Goal: Task Accomplishment & Management: Use online tool/utility

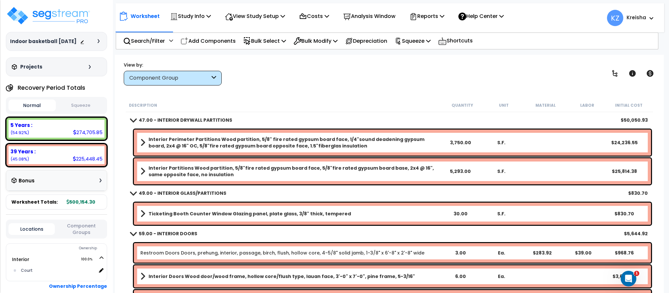
click at [286, 82] on div "View by: Component Group High to Low - Component Cost" at bounding box center [388, 73] width 535 height 24
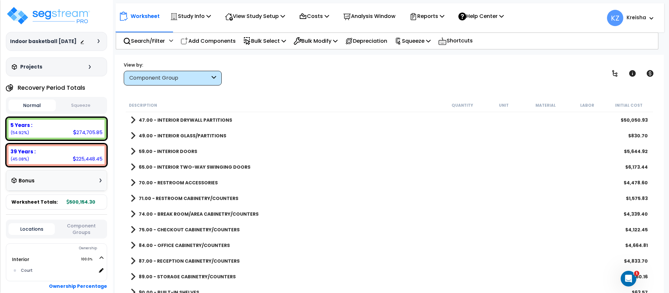
click at [375, 71] on div "View by: Component Group High to Low - Component Cost" at bounding box center [388, 73] width 535 height 24
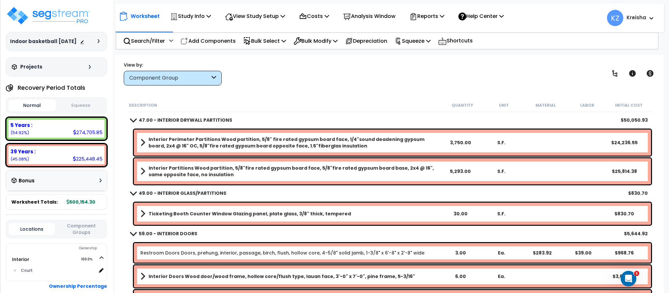
click at [541, 74] on div "View by: Component Group High to Low - Component Cost" at bounding box center [388, 73] width 535 height 24
click at [441, 77] on div "View by: Component Group High to Low - Component Cost" at bounding box center [388, 73] width 535 height 24
click at [438, 19] on p "Reports" at bounding box center [426, 16] width 35 height 9
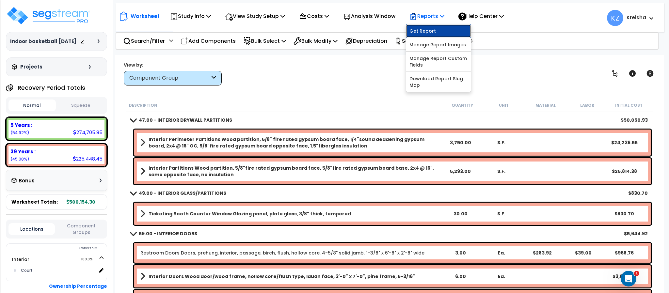
click at [439, 36] on link "Get Report" at bounding box center [438, 30] width 65 height 13
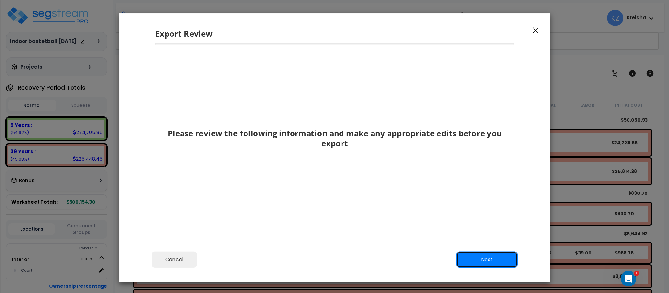
click at [472, 258] on button "Next" at bounding box center [486, 260] width 61 height 16
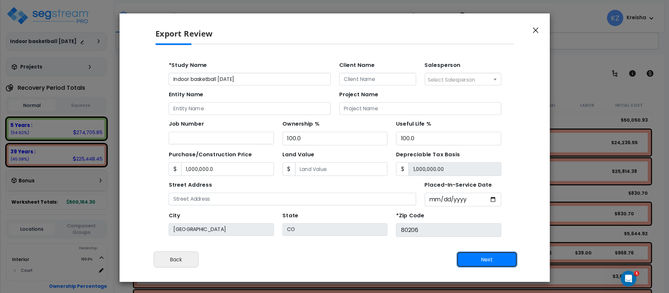
click at [472, 257] on button "Next" at bounding box center [486, 260] width 61 height 16
type input "1000000"
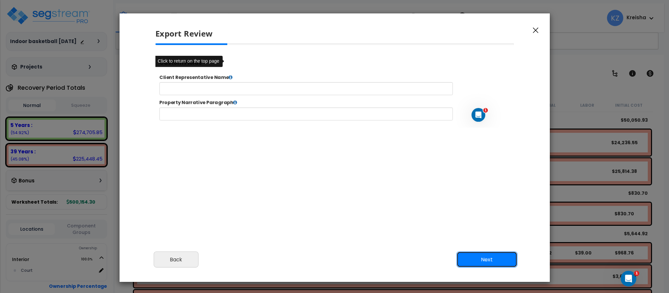
click at [471, 258] on button "Next" at bounding box center [486, 260] width 61 height 16
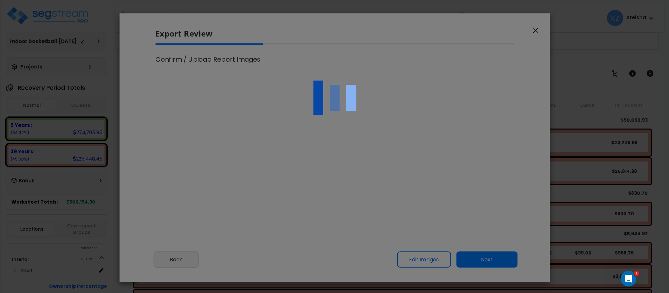
click at [470, 225] on div at bounding box center [334, 146] width 669 height 293
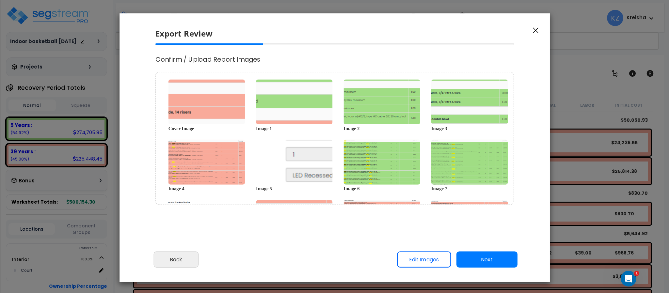
click at [129, 86] on div "Please review the following information and make any appropriate edits before y…" at bounding box center [334, 144] width 430 height 203
click at [479, 259] on button "Next" at bounding box center [486, 260] width 61 height 16
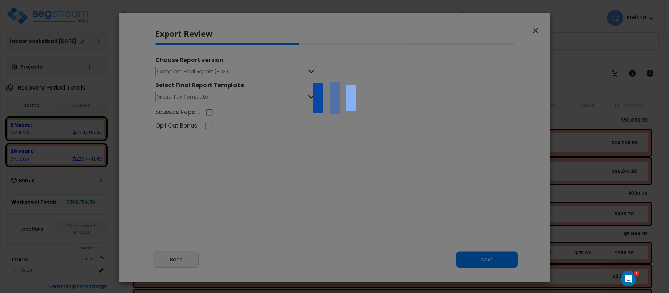
type input "1,000,000.0"
select select "2019"
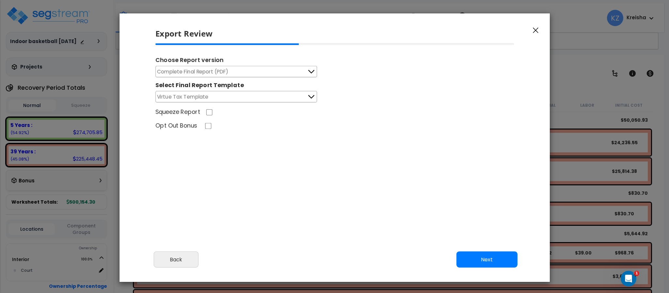
click at [353, 109] on div "Squeeze Report" at bounding box center [334, 113] width 369 height 10
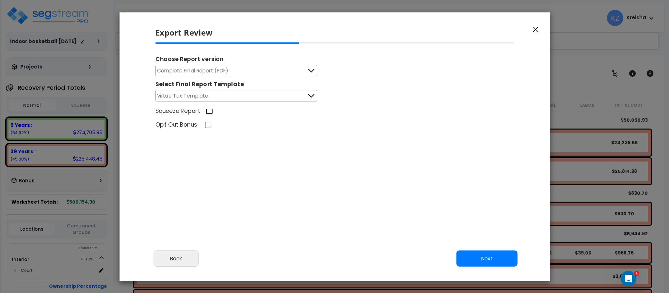
click at [209, 110] on input "Squeeze Report" at bounding box center [209, 111] width 7 height 6
checkbox input "true"
click at [494, 258] on button "Next" at bounding box center [486, 259] width 61 height 16
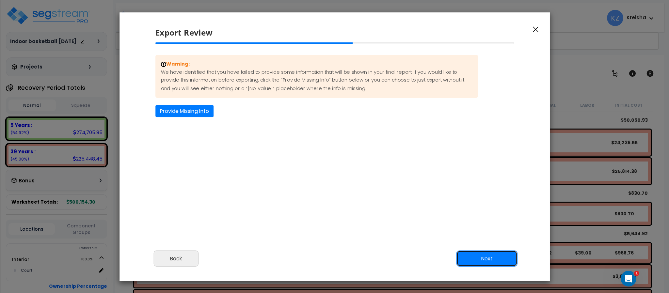
click at [484, 254] on button "Next" at bounding box center [486, 259] width 61 height 16
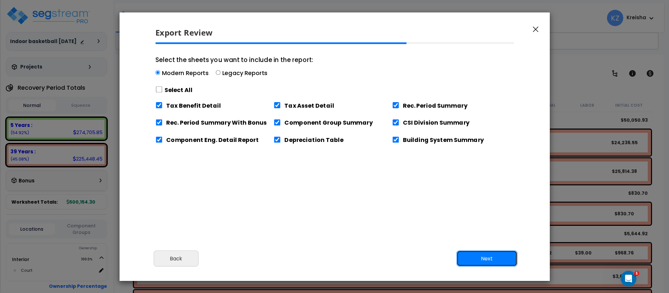
click at [485, 258] on button "Next" at bounding box center [486, 259] width 61 height 16
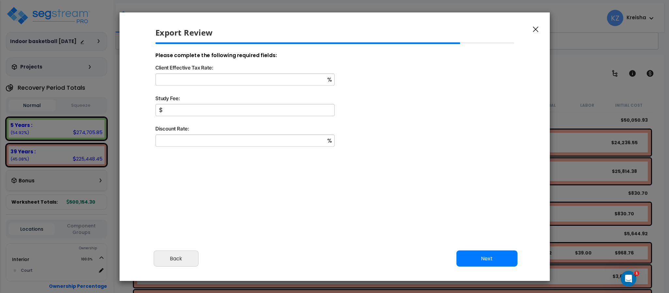
click at [244, 69] on div "Client Effective Tax Rate:" at bounding box center [334, 69] width 369 height 10
click at [240, 80] on input "Client Effective Tax Rate:" at bounding box center [244, 79] width 179 height 12
type input "12"
type input "1,000"
type input "5"
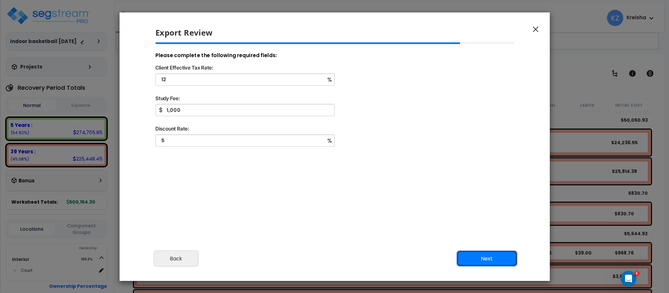
click at [483, 258] on button "Next" at bounding box center [486, 259] width 61 height 16
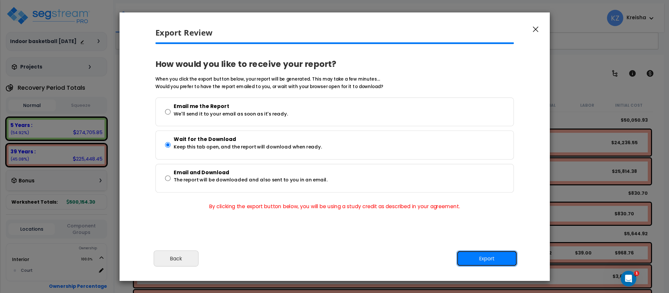
click at [481, 256] on button "Export" at bounding box center [486, 259] width 61 height 16
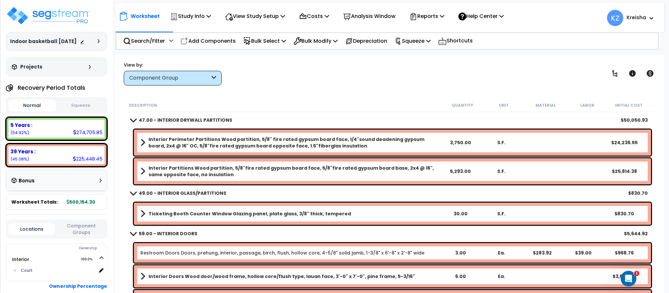
click at [298, 72] on div "View by: Component Group High to Low - Component Cost" at bounding box center [388, 73] width 535 height 24
click at [78, 231] on button "Component Groups" at bounding box center [81, 229] width 46 height 14
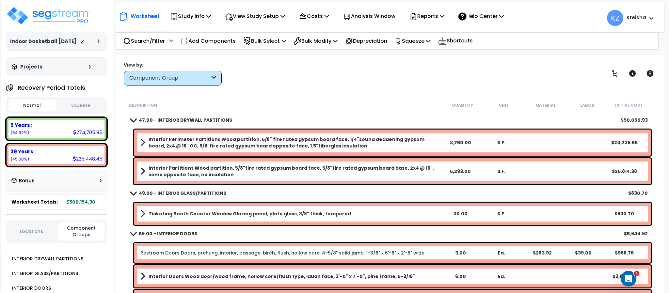
click at [287, 77] on div "View by: Component Group High to Low - Component Cost" at bounding box center [388, 73] width 535 height 24
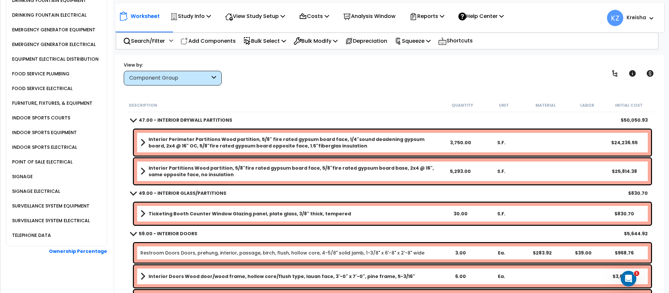
click at [31, 176] on div "SIGNAGE" at bounding box center [21, 177] width 22 height 8
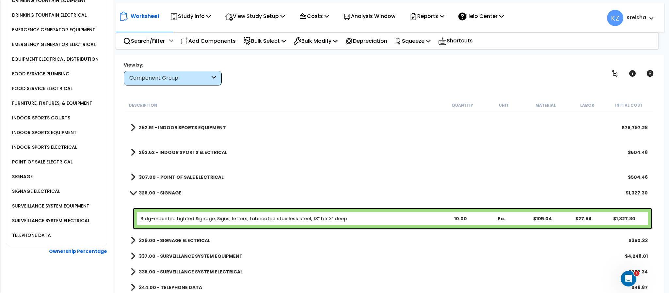
scroll to position [29, 0]
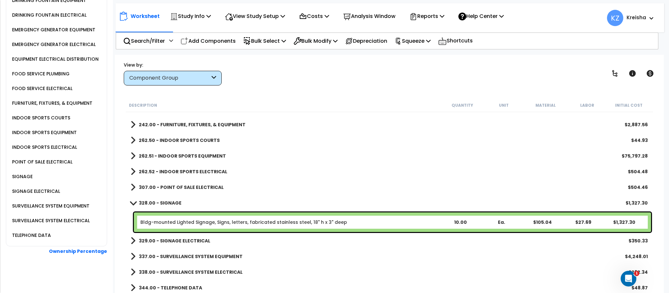
click at [181, 240] on b "329.00 - SIGNAGE ELECTRICAL" at bounding box center [174, 241] width 71 height 7
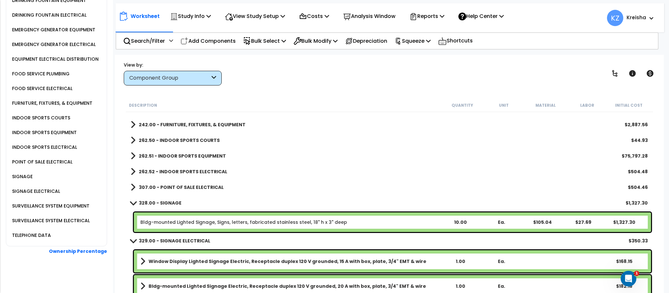
scroll to position [875, 0]
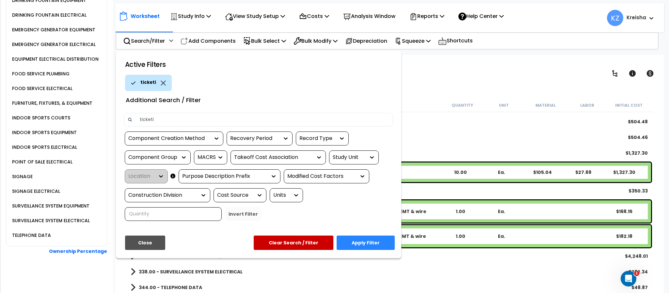
type input "ticket"
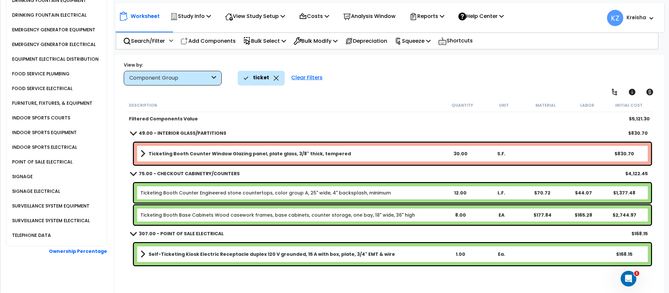
click at [318, 72] on div "Clear Filters" at bounding box center [307, 78] width 38 height 14
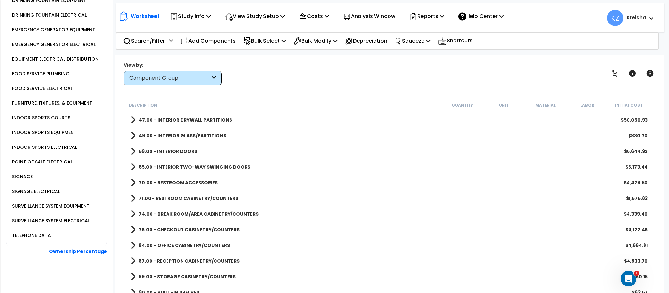
click at [318, 72] on div "View by: Component Group High to Low - Component Cost" at bounding box center [388, 73] width 535 height 24
click at [55, 158] on div "POINT OF SALE ELECTRICAL" at bounding box center [41, 162] width 62 height 8
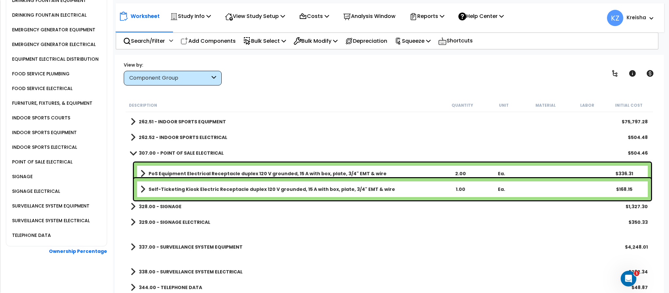
scroll to position [853, 0]
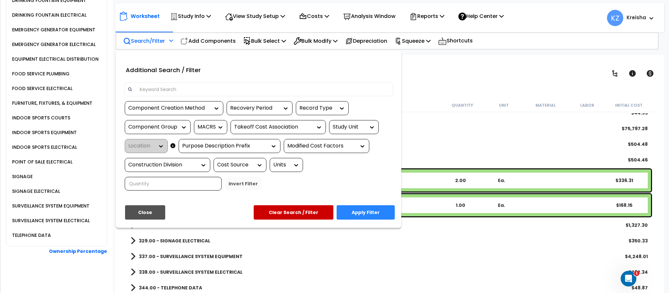
click at [275, 83] on div at bounding box center [258, 92] width 279 height 19
click at [275, 83] on div at bounding box center [258, 90] width 269 height 14
click at [258, 87] on input at bounding box center [263, 90] width 254 height 10
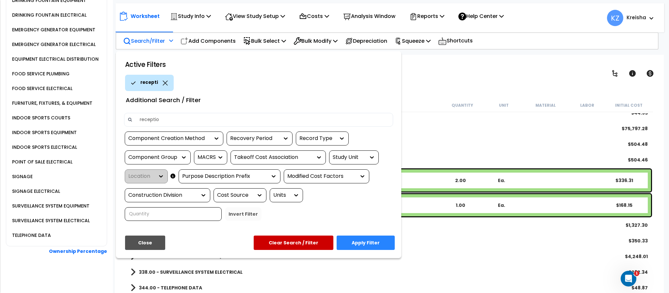
type input "reception"
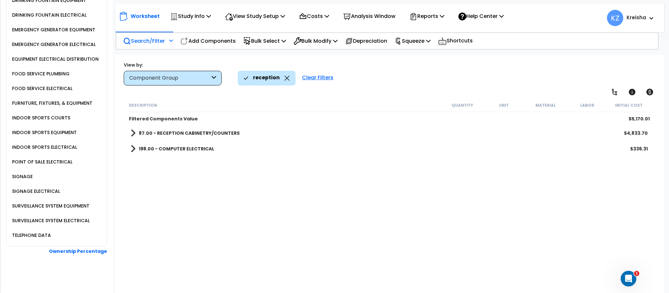
click at [383, 67] on div "View by: Component Group High to Low - Component Cost" at bounding box center [388, 73] width 535 height 24
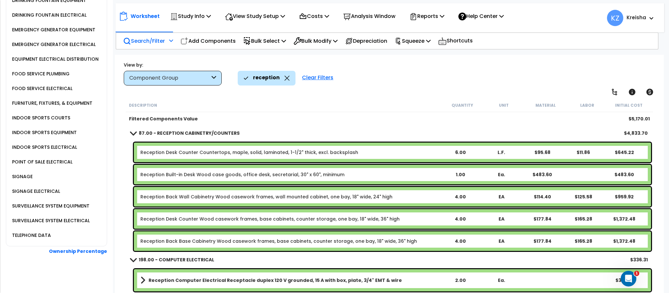
click at [389, 96] on div "Worksheet Study Info Study Setup Add Property Unit Template study Clone study KZ" at bounding box center [389, 201] width 548 height 293
click at [412, 83] on div "reception Clear Filters" at bounding box center [447, 78] width 419 height 14
click at [412, 81] on div "reception Clear Filters" at bounding box center [447, 78] width 419 height 14
click at [329, 116] on div "Filtered Components Value" at bounding box center [285, 119] width 312 height 7
click at [440, 83] on div "reception Clear Filters" at bounding box center [447, 78] width 419 height 14
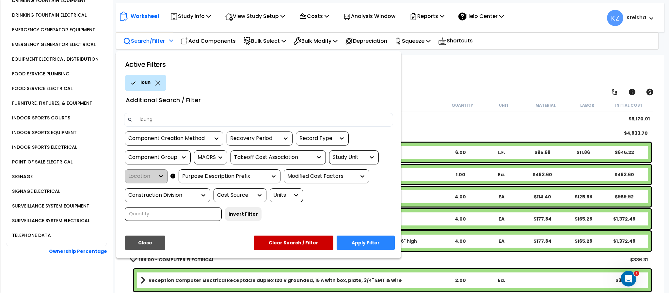
type input "lounge"
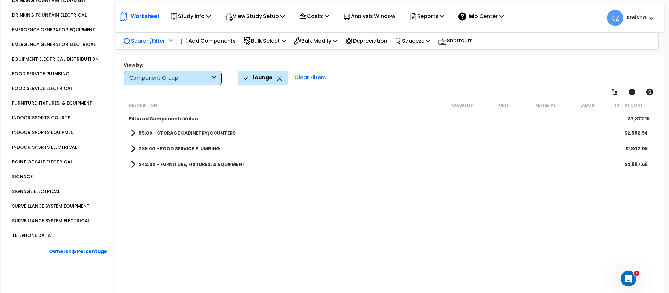
click at [235, 223] on div "Description Quantity Unit Material Labor Initial Cost Filtered Components Value…" at bounding box center [389, 197] width 529 height 196
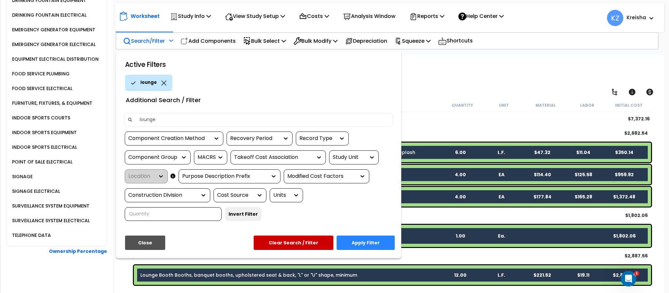
click at [266, 113] on div "lounge" at bounding box center [258, 120] width 269 height 14
click at [263, 116] on input "lounge" at bounding box center [263, 120] width 254 height 10
click at [479, 84] on div at bounding box center [334, 146] width 669 height 293
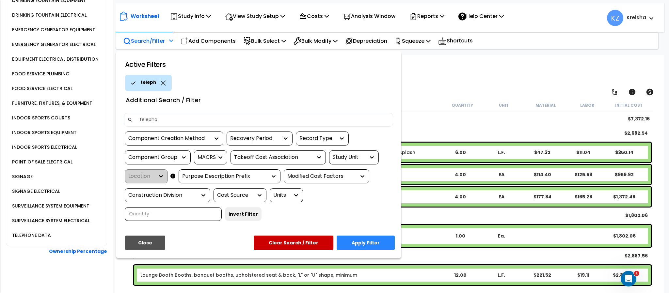
type input "telephon"
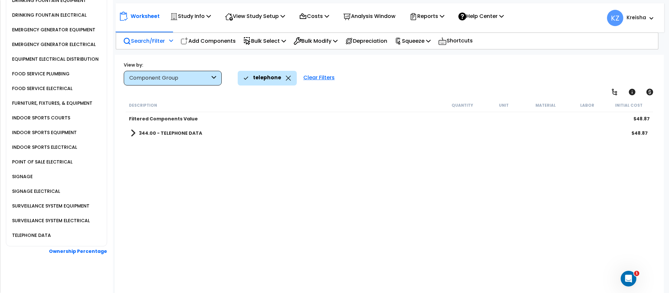
click at [445, 71] on div "telephone Clear Filters" at bounding box center [447, 78] width 419 height 14
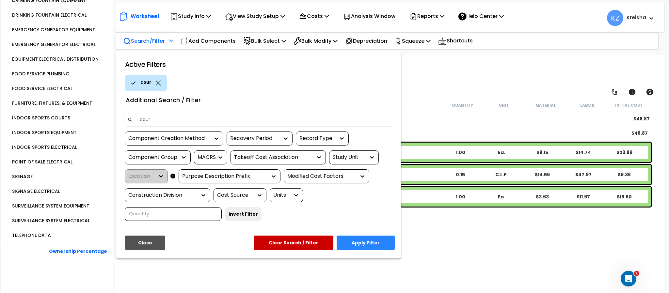
type input "court"
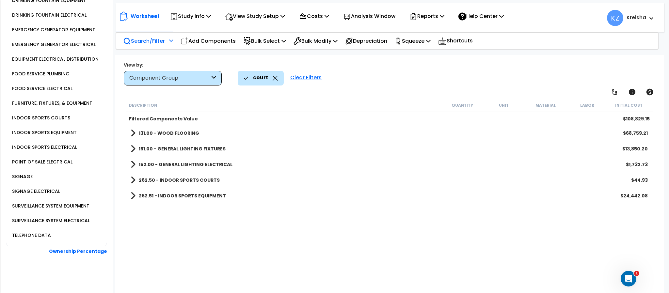
click at [359, 75] on div "court Clear Filters" at bounding box center [447, 78] width 419 height 14
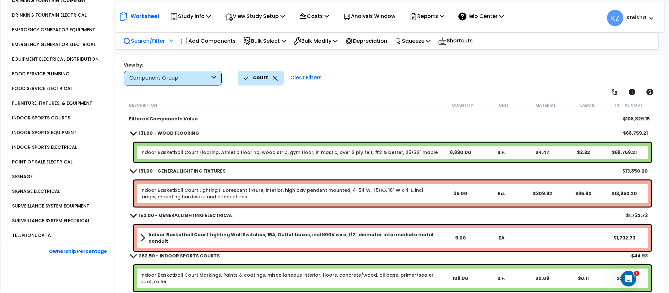
click at [368, 92] on div "Worksheet Study Info Study Setup Add Property Unit Template study Clone study KZ" at bounding box center [389, 201] width 548 height 293
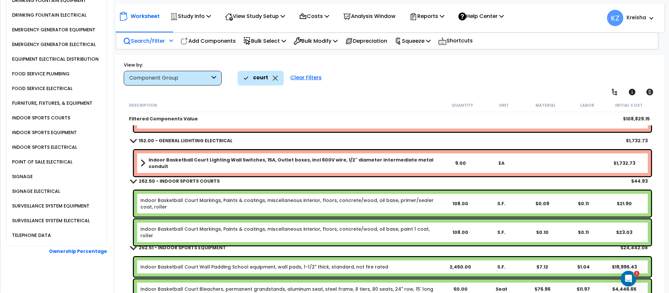
scroll to position [79, 0]
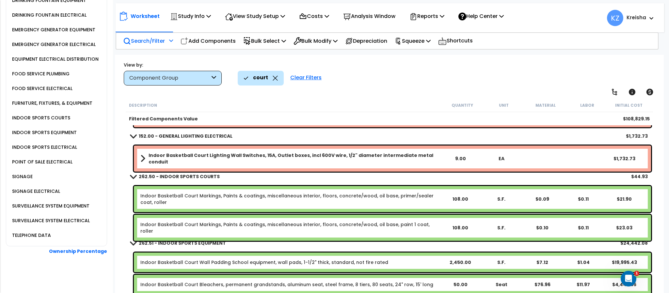
click at [358, 95] on div "Worksheet Study Info Study Setup Add Property Unit Template study Clone study KZ" at bounding box center [389, 201] width 548 height 293
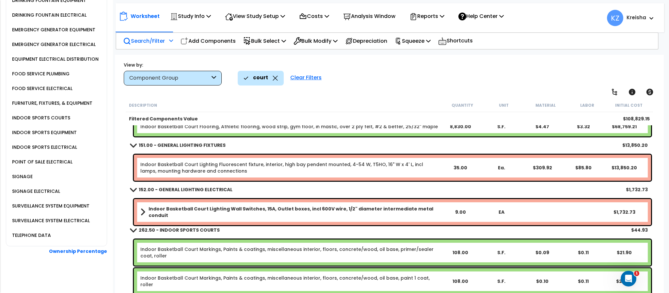
scroll to position [65, 0]
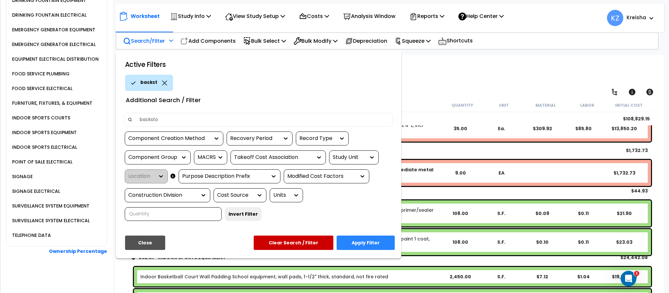
type input "backstop"
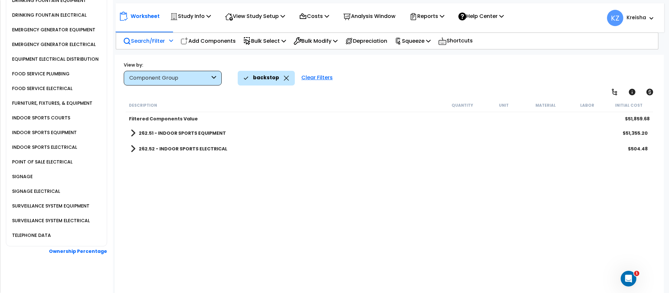
click at [275, 208] on div "Description Quantity Unit Material Labor Initial Cost Filtered Components Value…" at bounding box center [389, 197] width 529 height 196
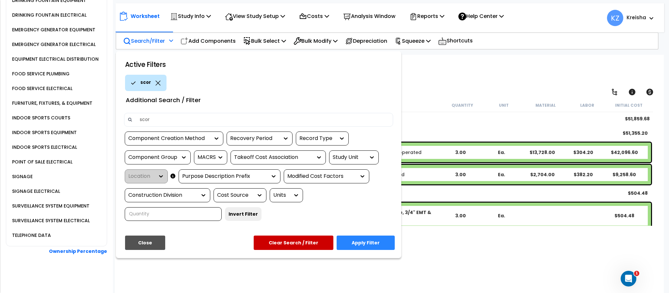
type input "score"
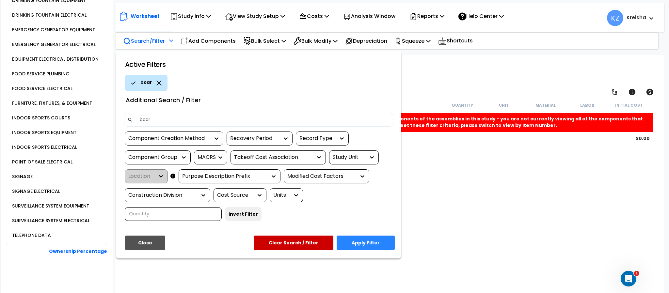
type input "board"
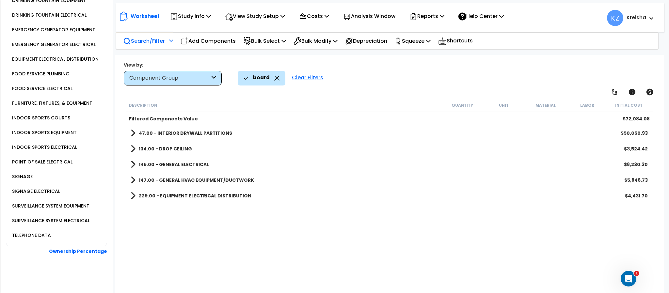
click at [161, 218] on div "Description Quantity Unit Material Labor Initial Cost Filtered Components Value…" at bounding box center [389, 197] width 529 height 196
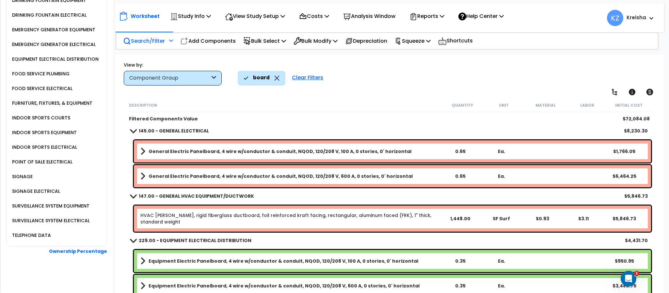
scroll to position [118, 0]
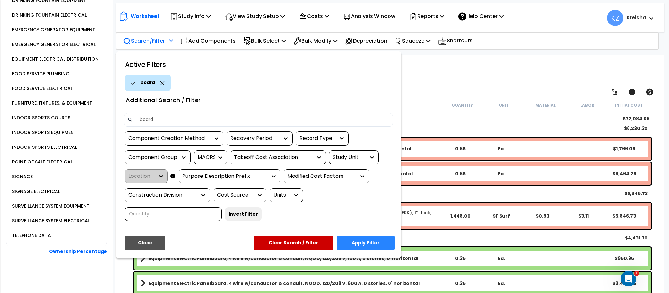
type input "i"
type input "single"
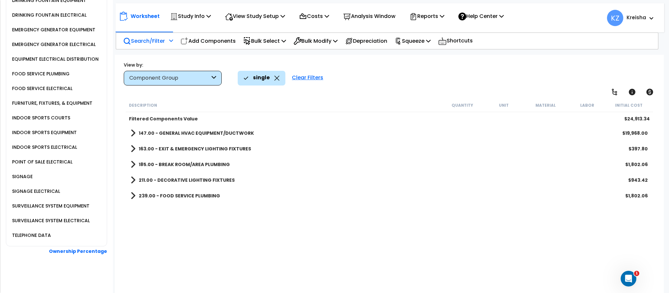
scroll to position [0, 0]
click at [168, 228] on div "Description Quantity Unit Material Labor Initial Cost Filtered Components Value…" at bounding box center [389, 197] width 529 height 196
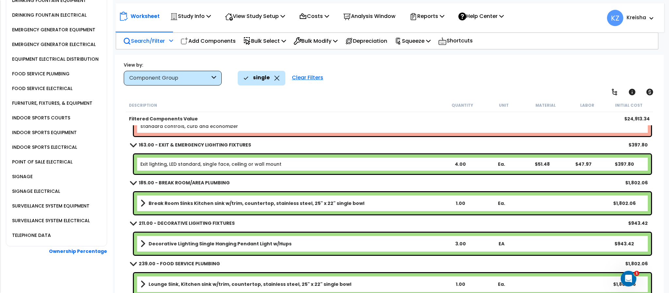
scroll to position [34, 0]
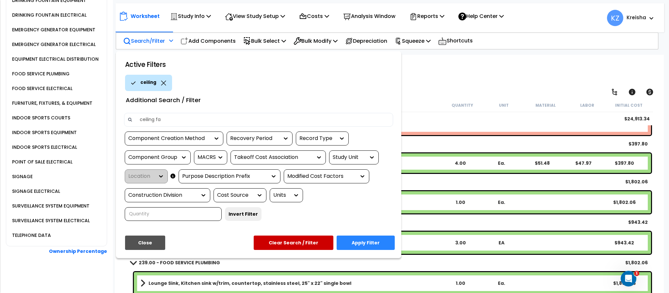
type input "ceiling fan"
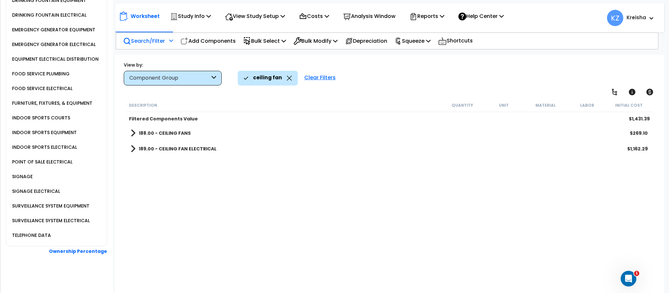
click at [180, 213] on div "Description Quantity Unit Material Labor Initial Cost Filtered Components Value…" at bounding box center [389, 197] width 529 height 196
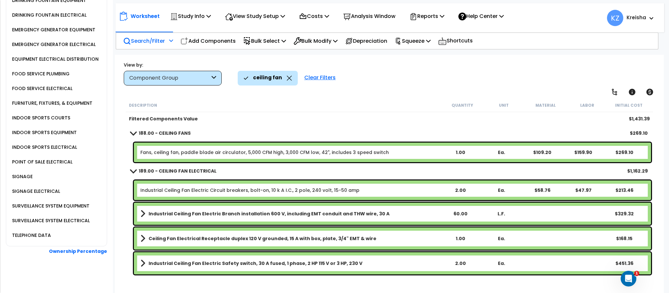
click at [323, 78] on div "Clear Filters" at bounding box center [320, 78] width 38 height 14
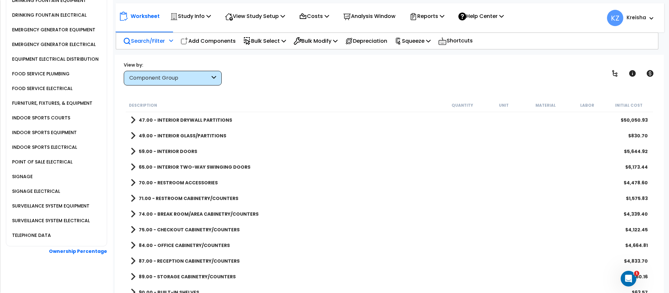
click at [310, 100] on div "Description Quantity Unit Material Labor Initial Cost" at bounding box center [389, 106] width 527 height 14
click at [210, 168] on b "65.00 - INTERIOR TWO-WAY SWINGING DOORS" at bounding box center [195, 167] width 112 height 7
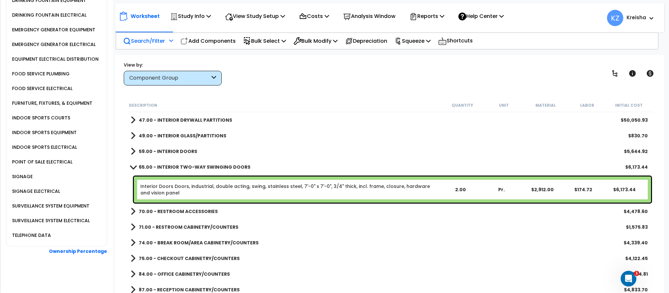
click at [250, 81] on div "View by: Component Group High to Low - Component Cost" at bounding box center [388, 73] width 535 height 24
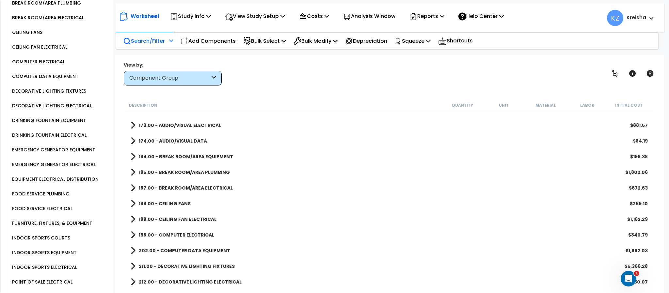
scroll to position [447, 0]
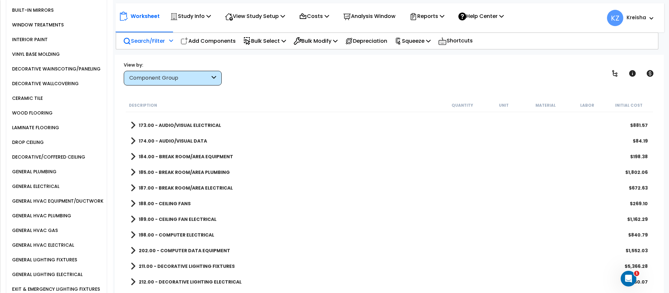
click at [44, 161] on div "DECORATIVE/COFFERED CEILING" at bounding box center [47, 157] width 75 height 8
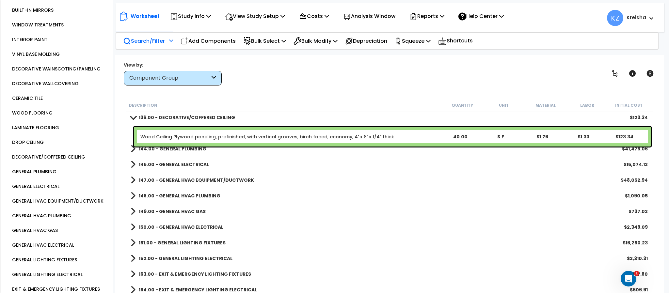
scroll to position [278, 0]
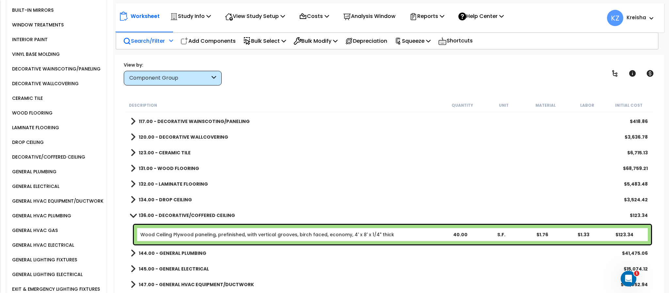
click at [26, 143] on div "DROP CEILING" at bounding box center [26, 142] width 33 height 8
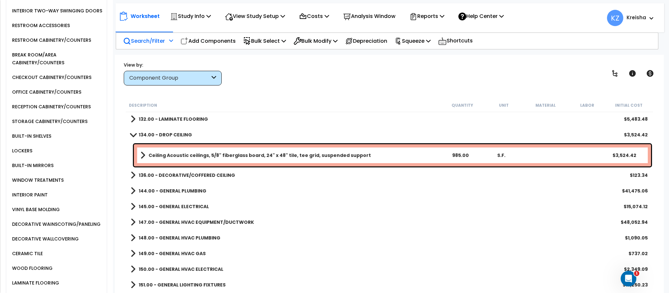
scroll to position [284, 0]
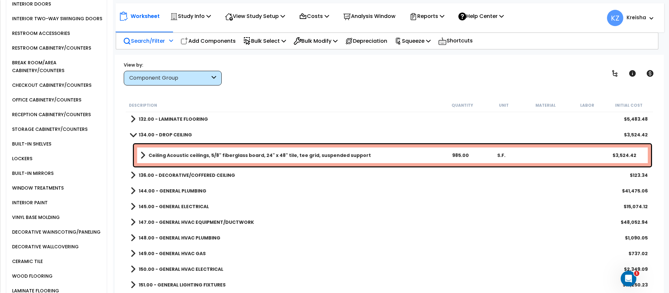
click at [16, 204] on div "INTERIOR PAINT" at bounding box center [28, 203] width 37 height 8
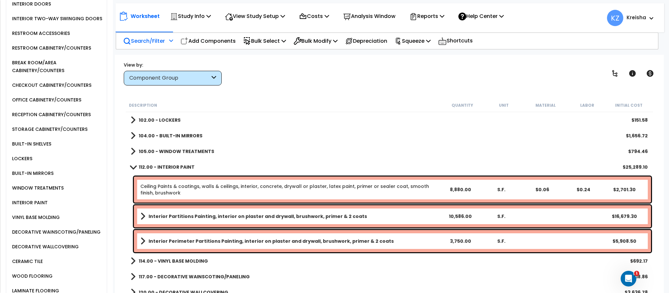
scroll to position [243, 0]
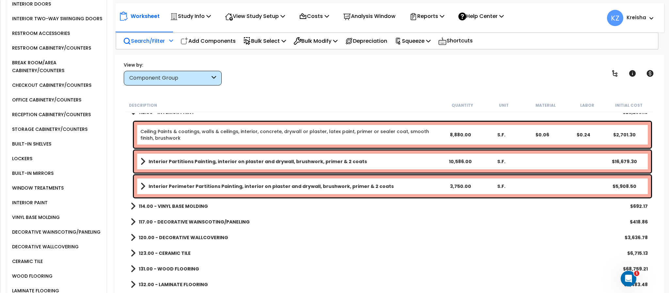
click at [179, 204] on b "114.00 - VINYL BASE MOLDING" at bounding box center [173, 206] width 69 height 7
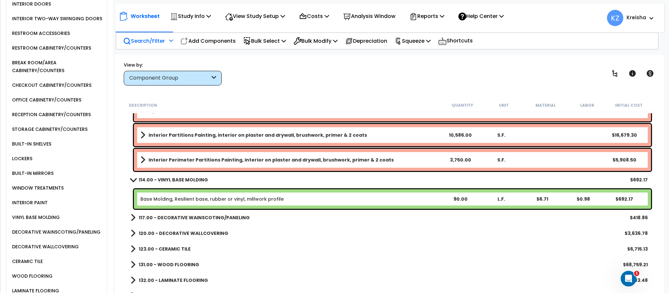
scroll to position [275, 0]
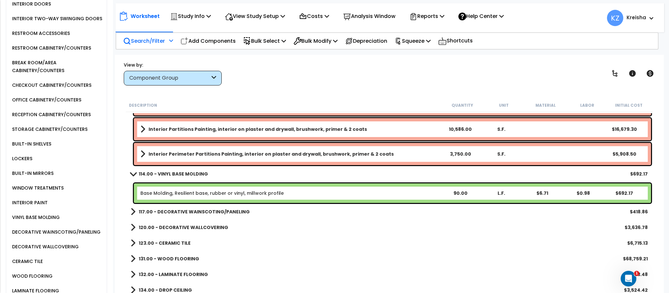
click at [184, 209] on b "117.00 - DECORATIVE WAINSCOTING/PANELING" at bounding box center [194, 211] width 111 height 7
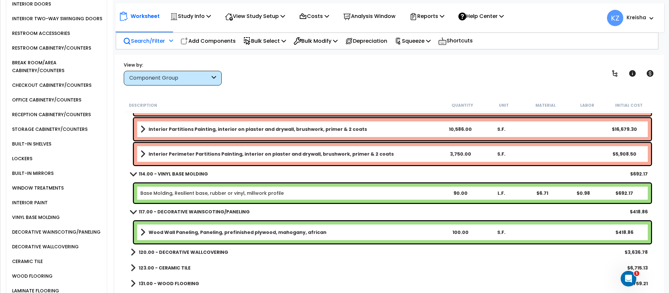
scroll to position [341, 0]
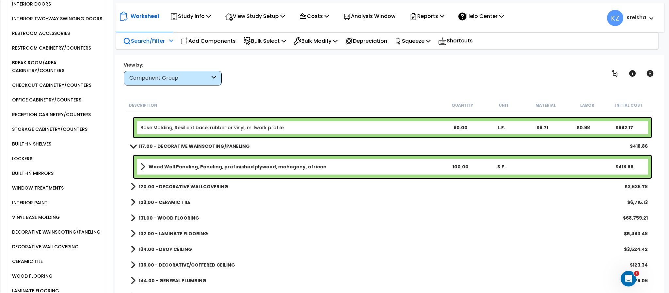
click at [190, 188] on b "120.00 - DECORATIVE WALLCOVERING" at bounding box center [183, 186] width 89 height 7
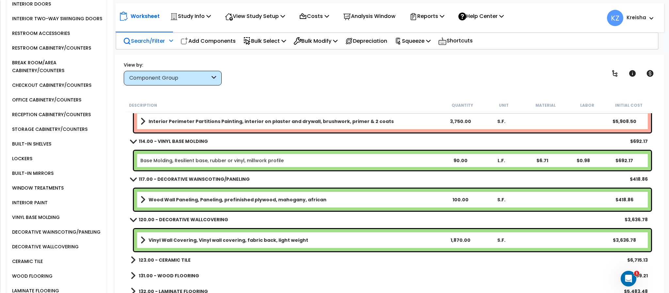
scroll to position [373, 0]
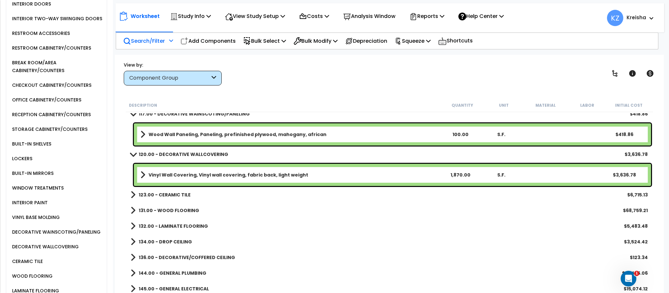
click at [173, 219] on div "132.00 - LAMINATE FLOORING $5,483.48" at bounding box center [388, 226] width 523 height 16
click at [174, 224] on b "132.00 - LAMINATE FLOORING" at bounding box center [173, 226] width 69 height 7
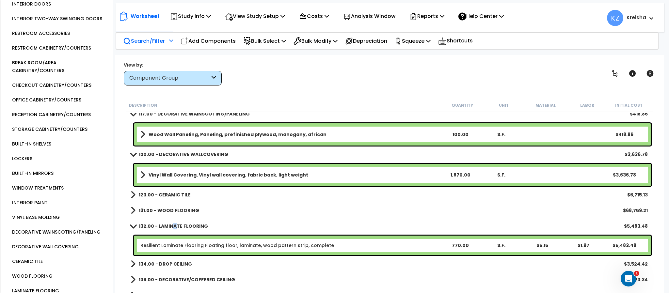
click at [180, 211] on b "131.00 - WOOD FLOORING" at bounding box center [169, 210] width 60 height 7
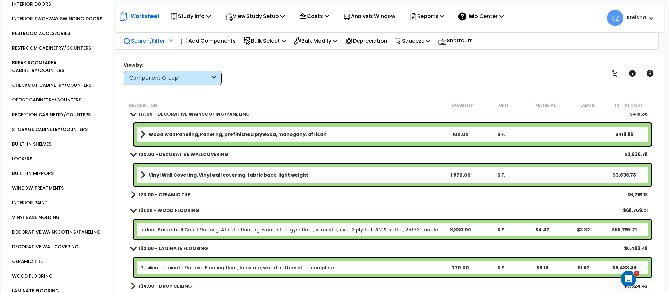
scroll to position [406, 0]
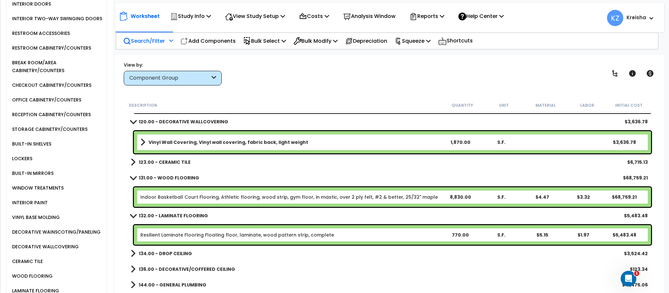
click at [173, 170] on div "123.00 - CERAMIC TILE $6,715.13" at bounding box center [388, 162] width 523 height 16
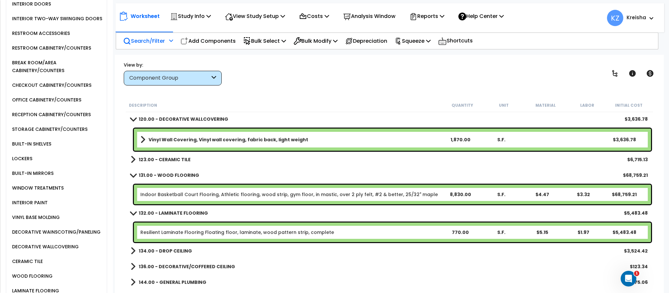
click at [181, 160] on b "123.00 - CERAMIC TILE" at bounding box center [165, 159] width 52 height 7
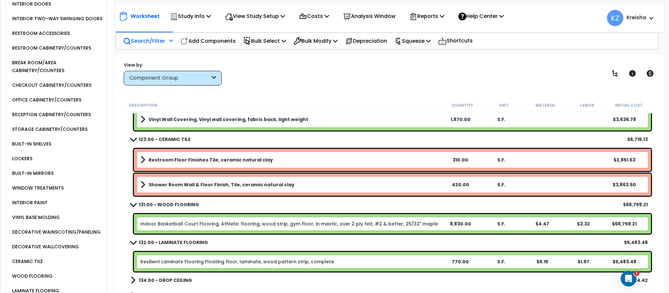
scroll to position [471, 0]
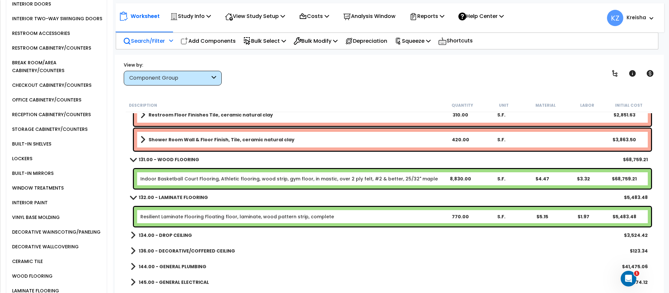
click at [62, 201] on div "INTERIOR PAINT" at bounding box center [58, 202] width 96 height 15
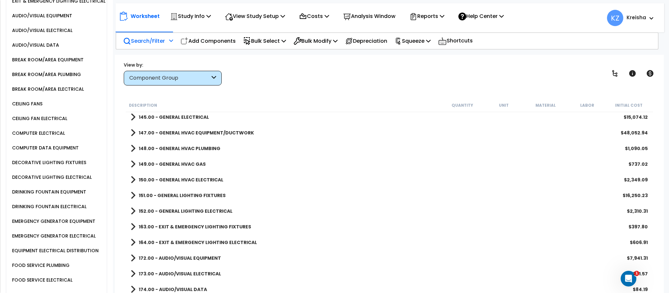
click at [196, 198] on b "151.00 - GENERAL LIGHTING FIXTURES" at bounding box center [182, 195] width 87 height 7
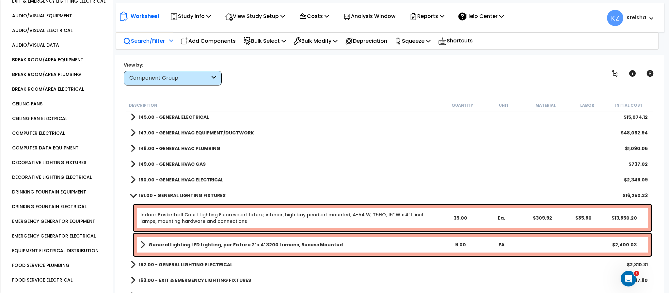
scroll to position [536, 0]
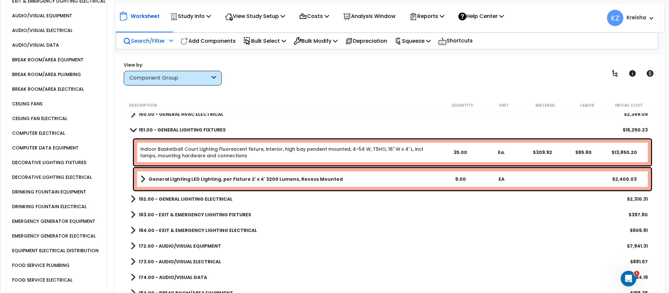
click at [211, 202] on b "152.00 - GENERAL LIGHTING ELECTRICAL" at bounding box center [186, 199] width 94 height 7
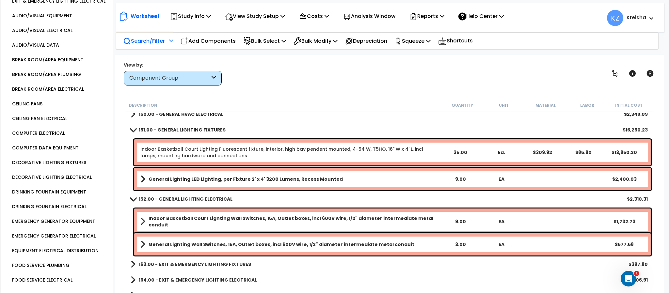
click at [120, 91] on div "Worksheet Study Info Study Setup Add Property Unit Template study Clone study KZ" at bounding box center [389, 201] width 548 height 293
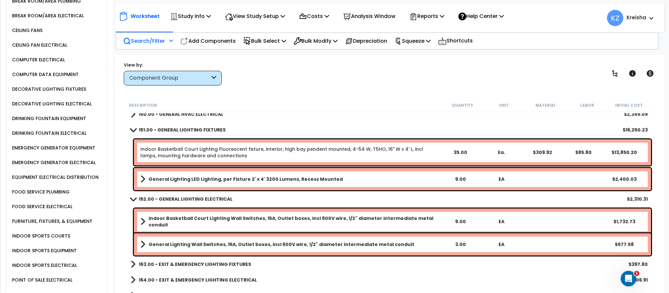
scroll to position [816, 0]
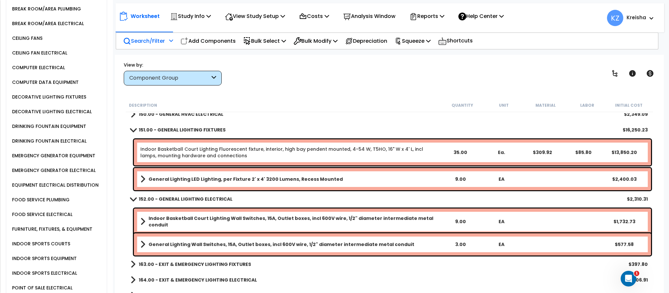
click at [61, 101] on div "DECORATIVE LIGHTING FIXTURES" at bounding box center [48, 97] width 76 height 8
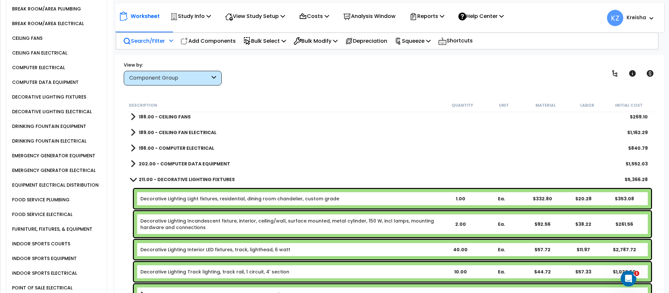
scroll to position [667, 0]
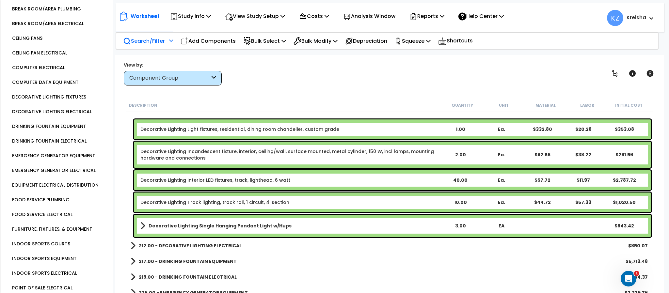
click at [228, 243] on b "212.00 - DECORATIVE LIGHTING ELECTRICAL" at bounding box center [190, 245] width 103 height 7
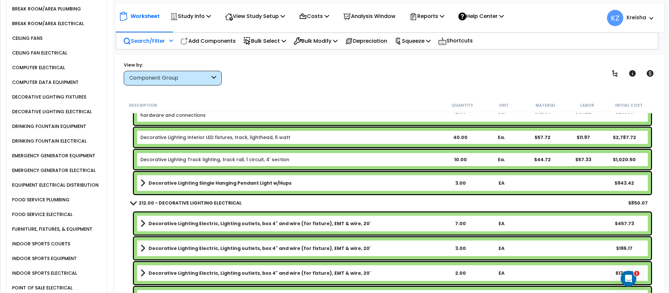
scroll to position [797, 0]
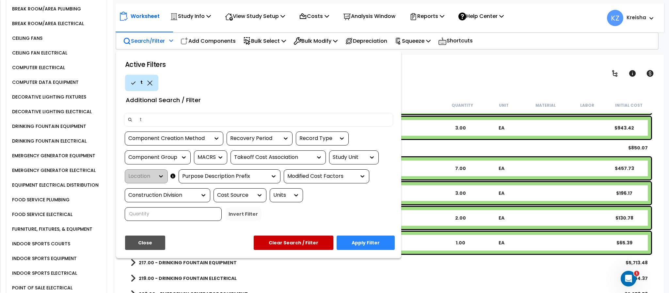
type input "tv"
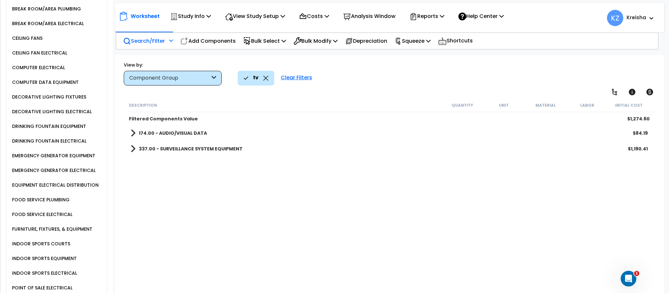
click at [199, 158] on div "Description Quantity Unit Material Labor Initial Cost Filtered Components Value…" at bounding box center [389, 197] width 529 height 196
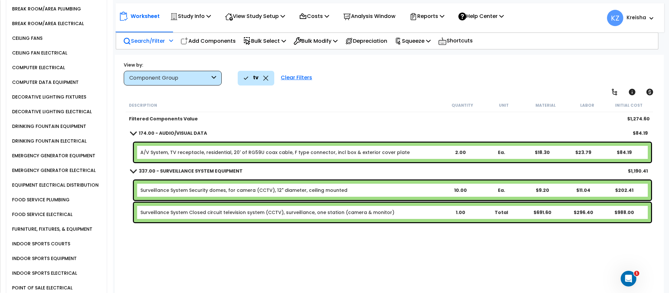
click at [301, 79] on div "Clear Filters" at bounding box center [296, 78] width 38 height 14
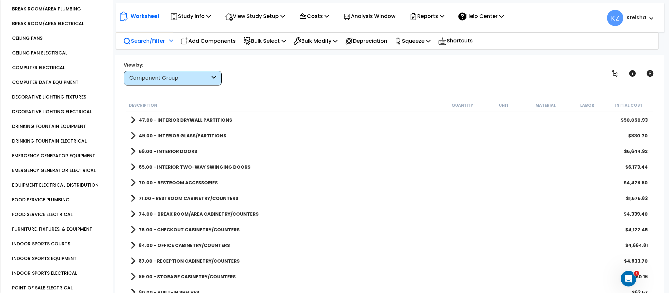
click at [368, 86] on div "Worksheet Study Info Study Setup Add Property Unit Template study Clone study KZ" at bounding box center [389, 201] width 548 height 293
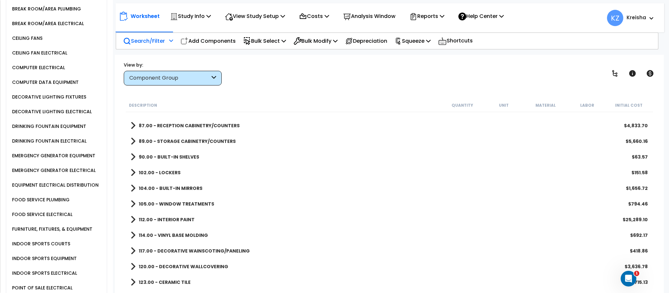
scroll to position [329, 0]
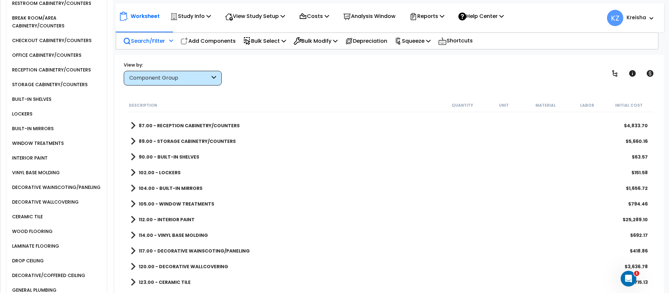
click at [167, 198] on div "105.00 - WINDOW TREATMENTS $794.46" at bounding box center [388, 204] width 523 height 16
click at [169, 202] on b "105.00 - WINDOW TREATMENTS" at bounding box center [176, 204] width 75 height 7
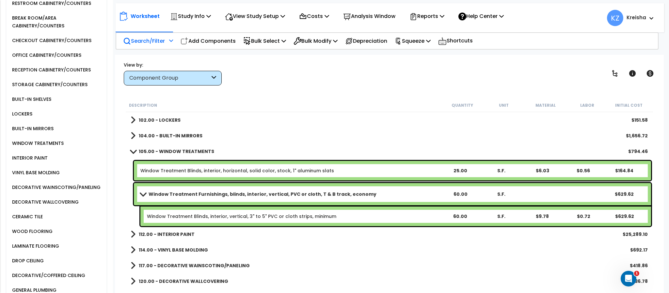
scroll to position [201, 0]
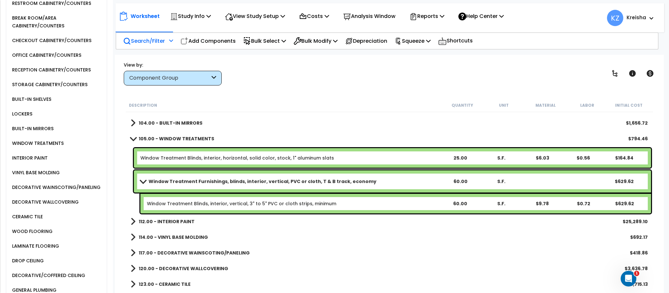
click at [43, 132] on div "BUILT-IN MIRRORS" at bounding box center [31, 129] width 43 height 8
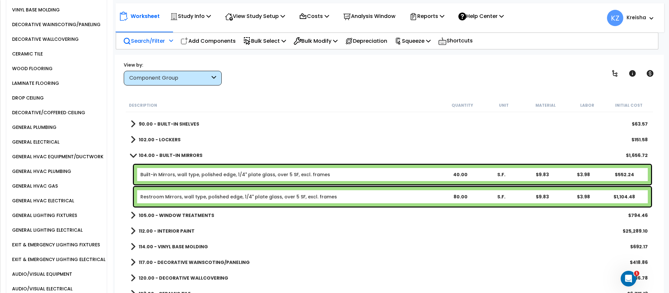
scroll to position [804, 0]
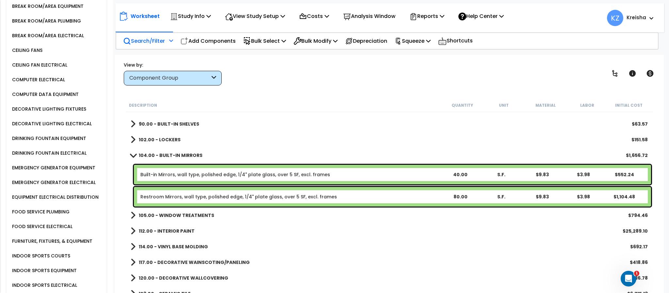
drag, startPoint x: 62, startPoint y: 146, endPoint x: 69, endPoint y: 148, distance: 7.0
click at [62, 142] on div "DRINKING FOUNTAIN EQUIPMENT" at bounding box center [48, 138] width 76 height 8
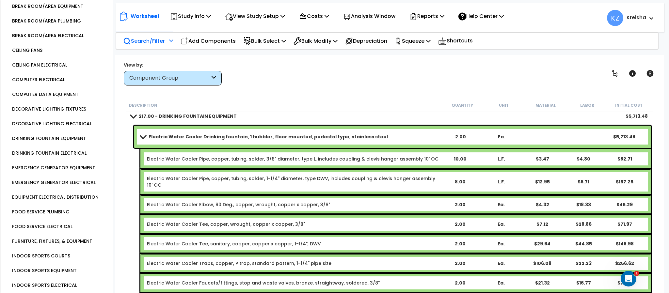
scroll to position [723, 0]
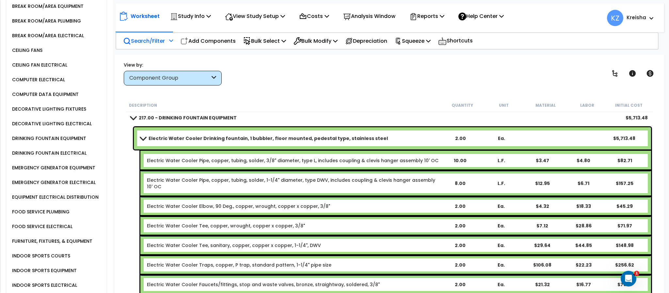
click at [151, 134] on link "Electric Water Cooler Drinking fountain, 1 bubbler, floor mounted, pedestal typ…" at bounding box center [289, 138] width 299 height 9
click at [145, 137] on span at bounding box center [142, 138] width 9 height 5
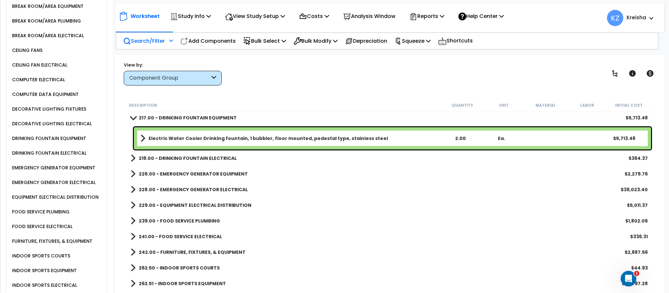
click at [139, 159] on b "219.00 - DRINKING FOUNTAIN ELECTRICAL" at bounding box center [188, 158] width 98 height 7
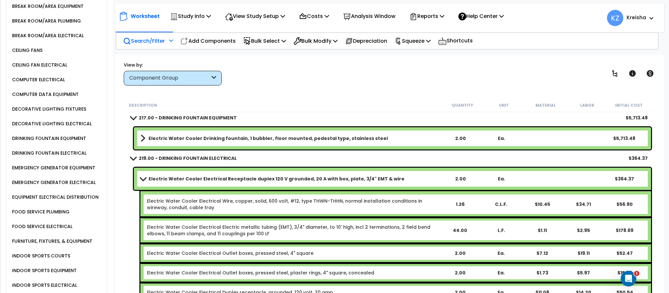
click at [142, 179] on span at bounding box center [142, 178] width 9 height 5
click at [142, 178] on span at bounding box center [142, 178] width 9 height 5
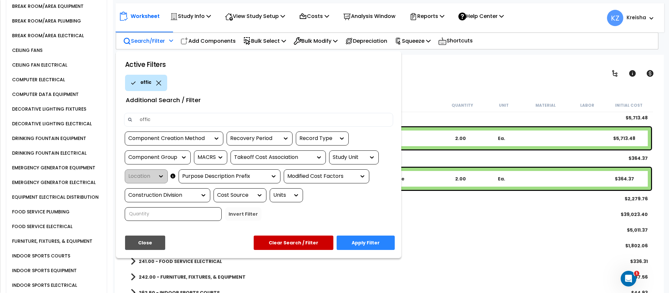
type input "office"
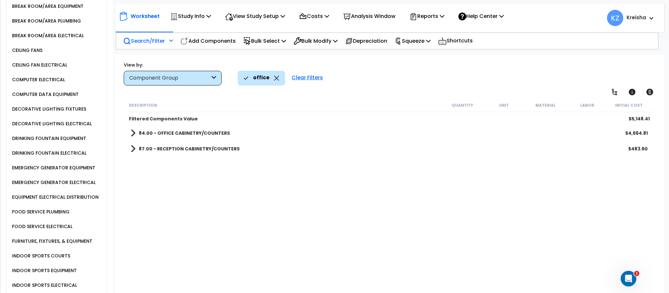
scroll to position [0, 0]
click at [214, 193] on div "Description Quantity Unit Material Labor Initial Cost Filtered Components Value…" at bounding box center [389, 197] width 529 height 196
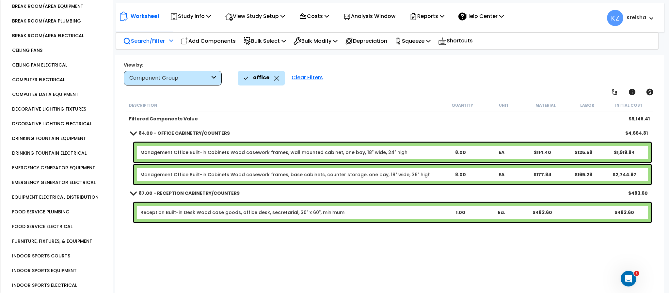
click at [226, 218] on div "Reception Built-in Desk Wood case goods, office desk, secretarial, 30" x 60", m…" at bounding box center [392, 213] width 517 height 20
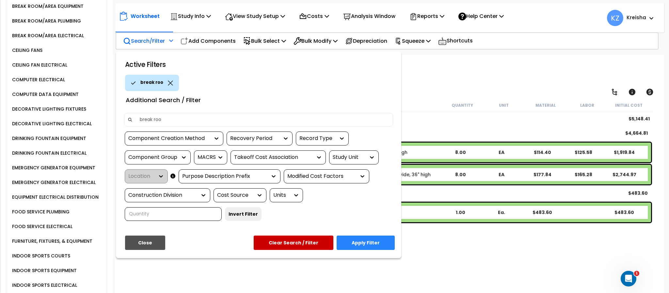
type input "break room"
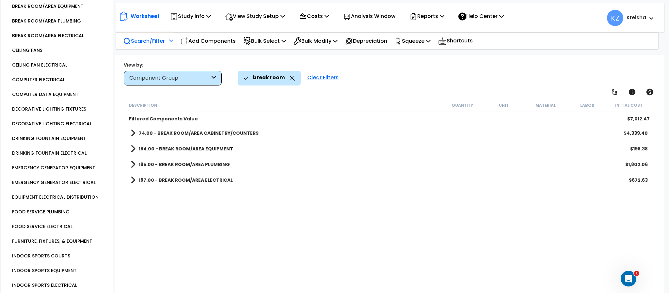
click at [416, 79] on div "break room Clear Filters" at bounding box center [447, 78] width 419 height 14
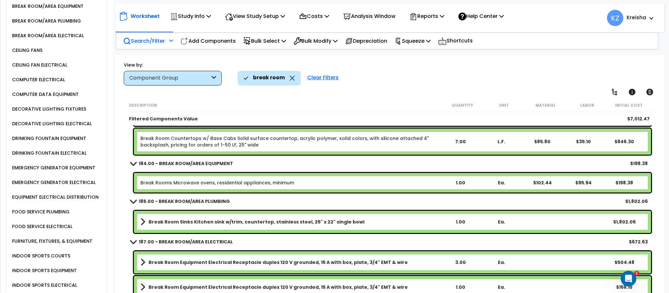
scroll to position [69, 0]
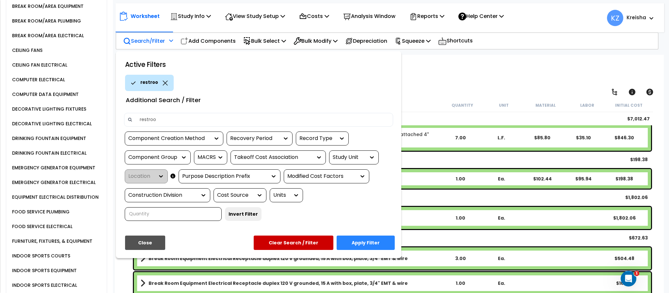
type input "restroom"
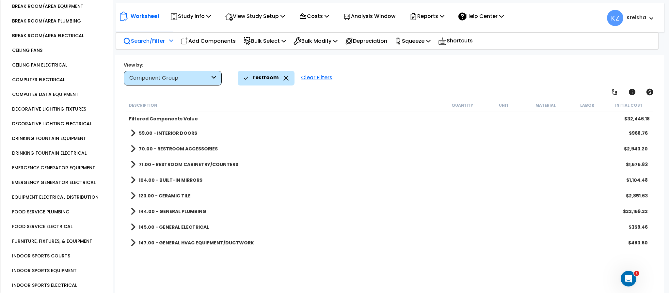
click at [445, 74] on div "restroom Clear Filters" at bounding box center [447, 78] width 419 height 14
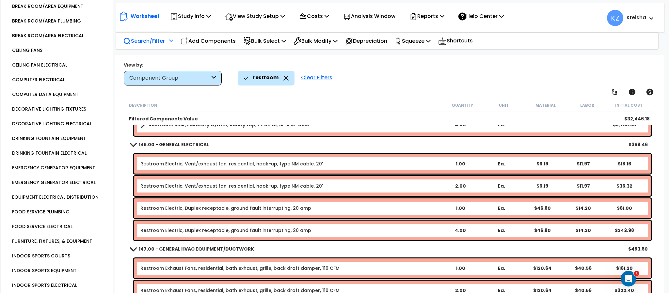
scroll to position [398, 0]
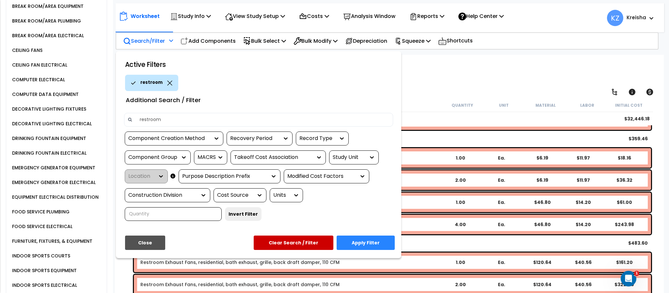
click at [352, 97] on div "Additional Search / Filter" at bounding box center [258, 99] width 279 height 17
click at [182, 117] on input "restroom" at bounding box center [263, 120] width 254 height 10
type input "shower"
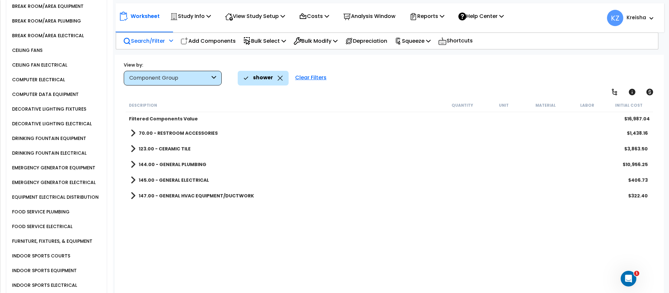
scroll to position [0, 0]
click at [387, 69] on div "View by: Component Group High to Low - Component Cost" at bounding box center [388, 73] width 535 height 24
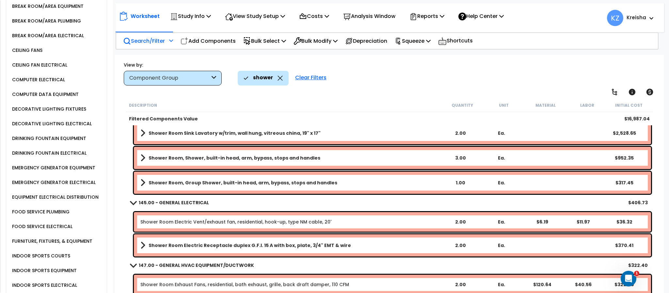
scroll to position [29, 0]
click at [357, 80] on div "shower Clear Filters" at bounding box center [447, 78] width 419 height 14
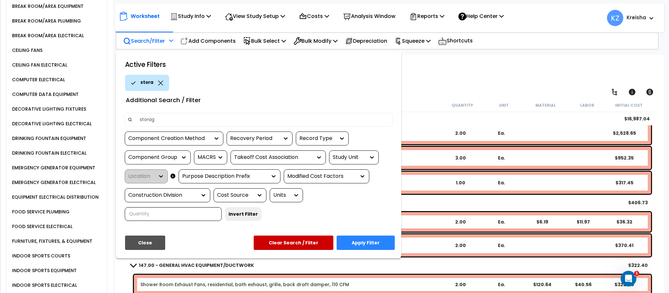
type input "storage"
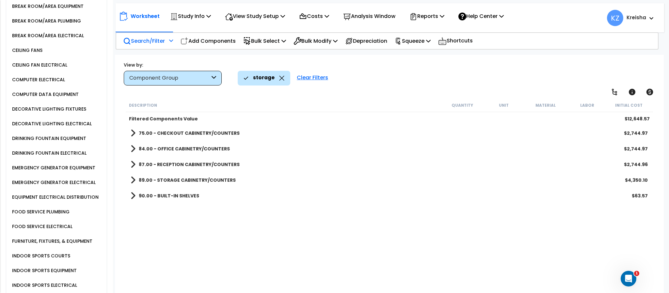
scroll to position [0, 0]
click at [358, 81] on div "storage Clear Filters" at bounding box center [447, 78] width 419 height 14
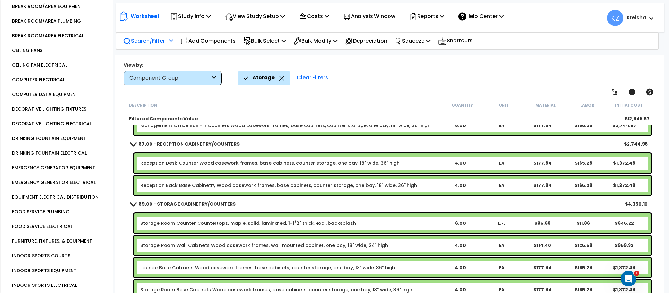
scroll to position [108, 0]
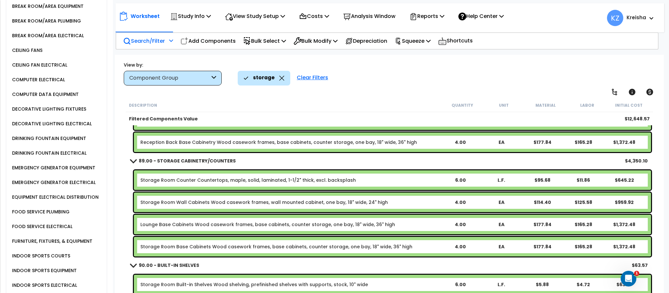
click at [304, 73] on div "Clear Filters" at bounding box center [312, 78] width 38 height 14
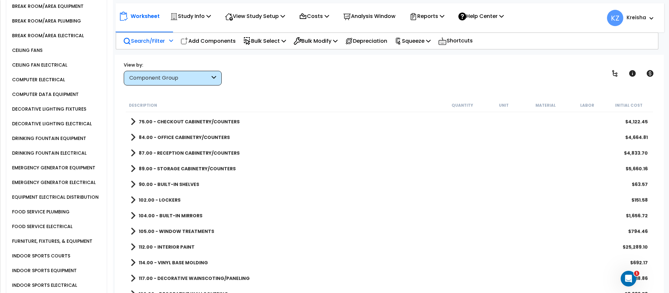
click at [347, 77] on div "View by: Component Group High to Low - Component Cost" at bounding box center [388, 73] width 535 height 24
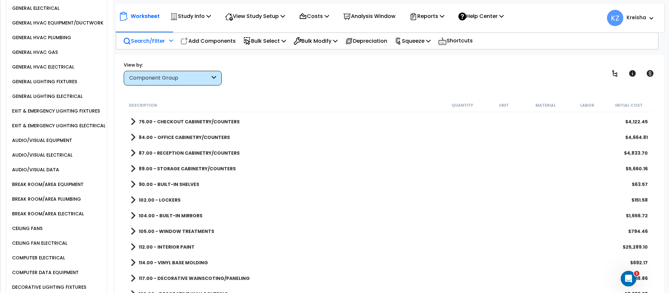
click at [64, 148] on div "AUDIO/VISUAL EQUIPMENT" at bounding box center [58, 140] width 96 height 15
click at [63, 144] on div "AUDIO/VISUAL EQUIPMENT" at bounding box center [41, 140] width 62 height 8
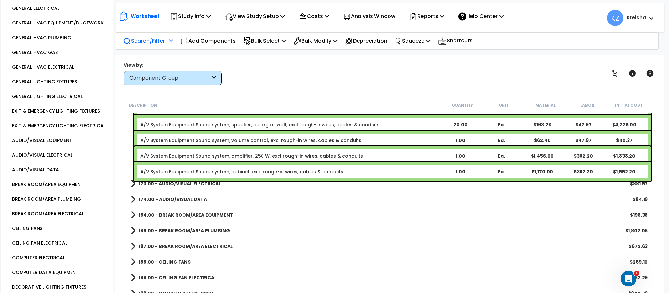
scroll to position [532, 0]
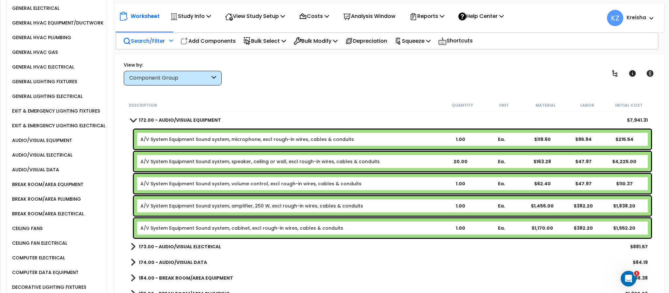
click at [184, 246] on b "173.00 - AUDIO/VISUAL ELECTRICAL" at bounding box center [180, 246] width 82 height 7
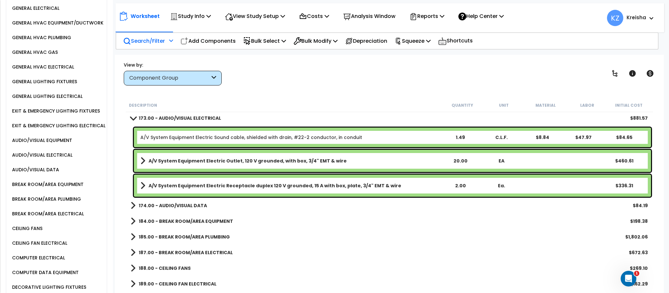
scroll to position [663, 0]
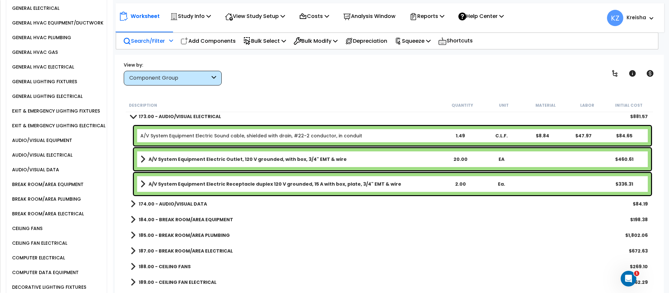
click at [193, 201] on b "174.00 - AUDIO/VISUAL DATA" at bounding box center [173, 204] width 68 height 7
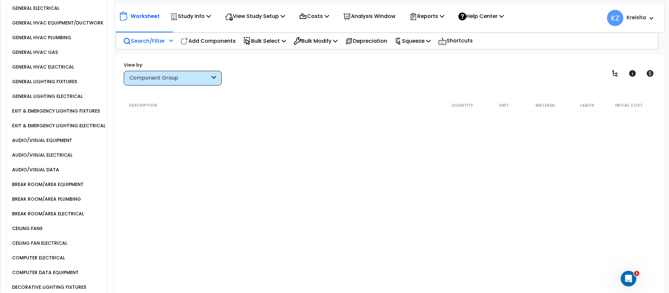
scroll to position [1009, 0]
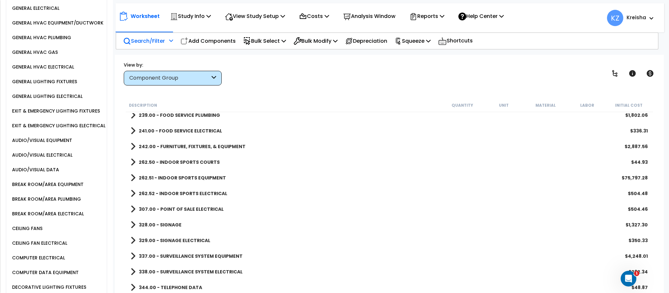
click at [189, 254] on b "337.00 - SURVEILLANCE SYSTEM EQUIPMENT" at bounding box center [191, 256] width 104 height 7
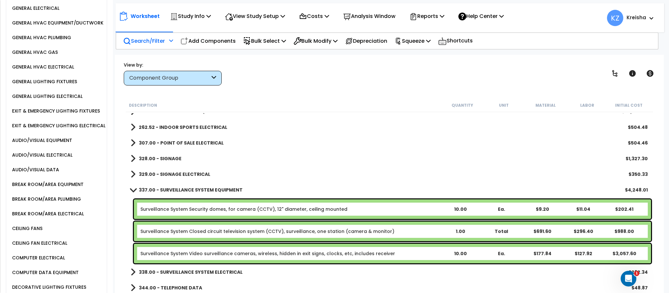
scroll to position [1075, 0]
click at [193, 270] on b "338.00 - SURVEILLANCE SYSTEM ELECTRICAL" at bounding box center [191, 272] width 104 height 7
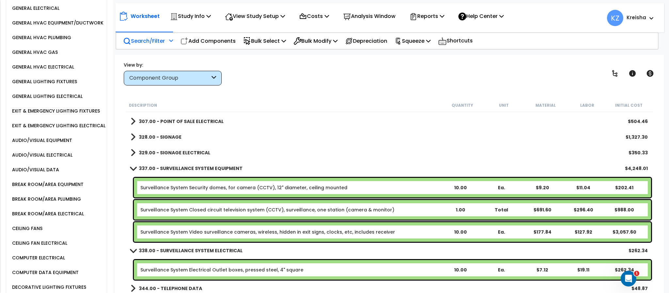
scroll to position [1097, 0]
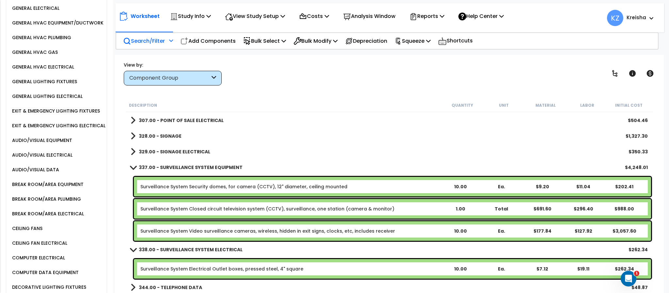
click at [49, 27] on div "GENERAL HVAC EQUIPMENT/DUCTWORK" at bounding box center [56, 23] width 93 height 8
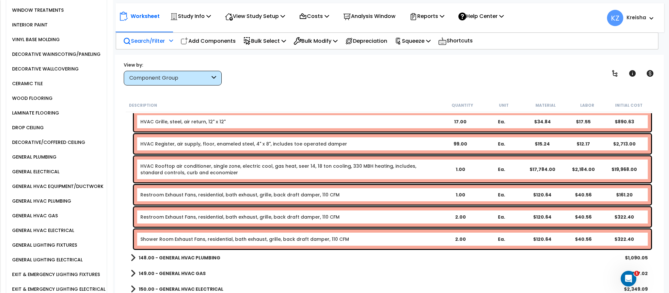
scroll to position [570, 0]
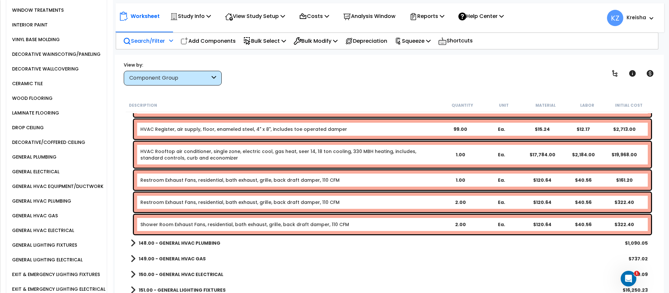
click at [185, 240] on b "148.00 - GENERAL HVAC PLUMBING" at bounding box center [180, 243] width 82 height 7
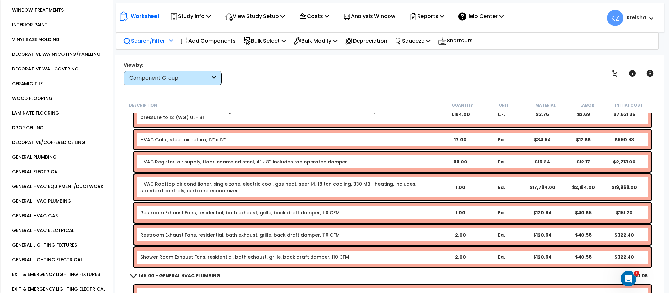
scroll to position [668, 0]
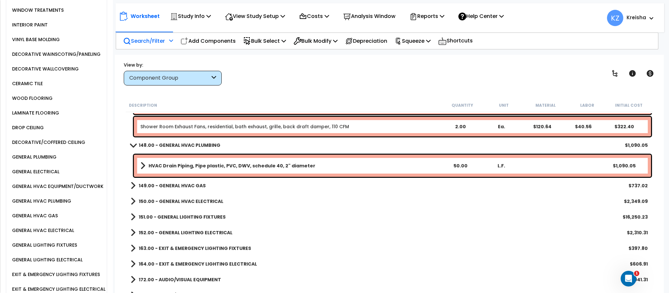
click at [191, 185] on b "149.00 - GENERAL HVAC GAS" at bounding box center [172, 185] width 67 height 7
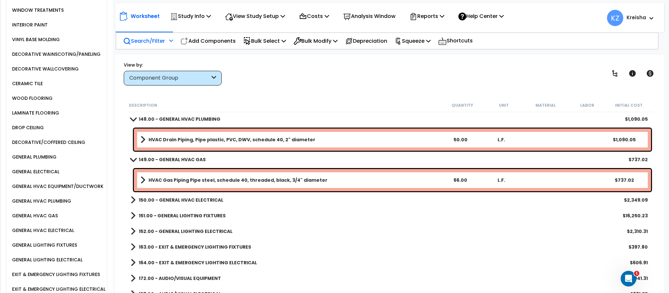
scroll to position [701, 0]
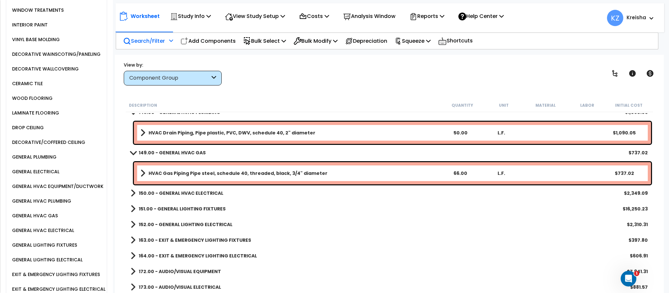
click at [189, 195] on b "150.00 - GENERAL HVAC ELECTRICAL" at bounding box center [181, 193] width 85 height 7
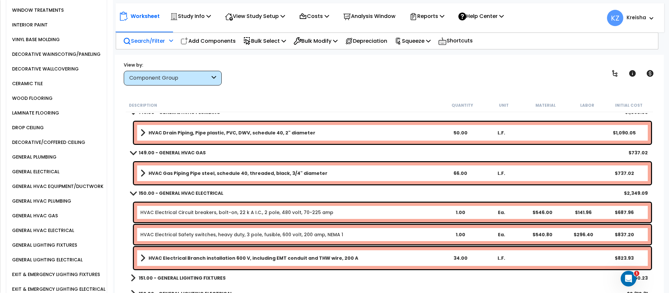
scroll to position [733, 0]
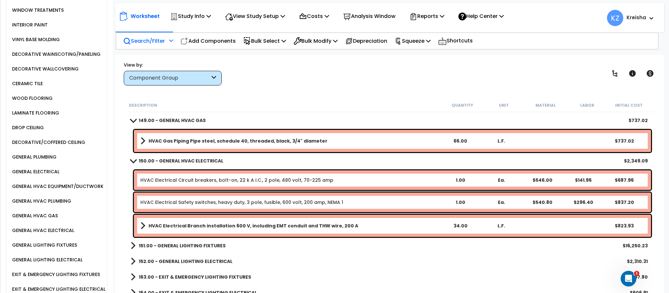
click at [293, 75] on div "View by: Component Group High to Low - Component Cost" at bounding box center [388, 73] width 535 height 24
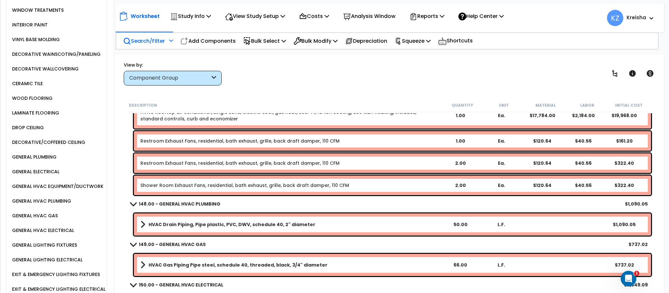
scroll to position [833, 0]
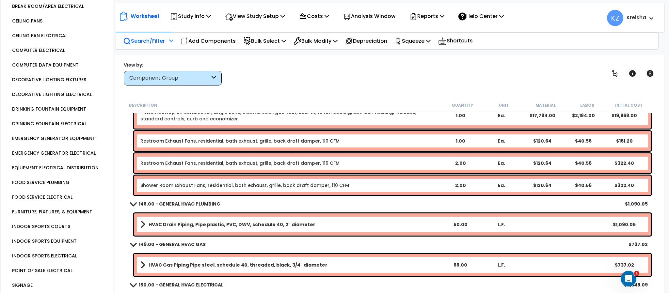
click at [29, 142] on div "EMERGENCY GENERATOR EQUIPMENT" at bounding box center [52, 138] width 85 height 8
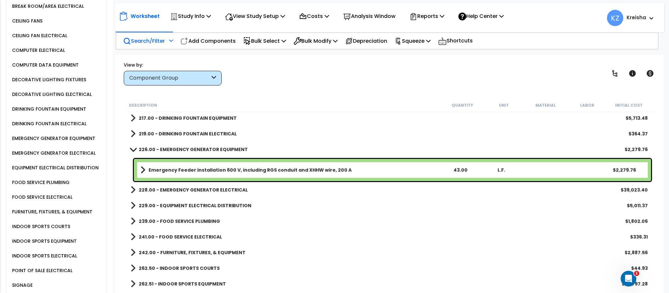
scroll to position [740, 0]
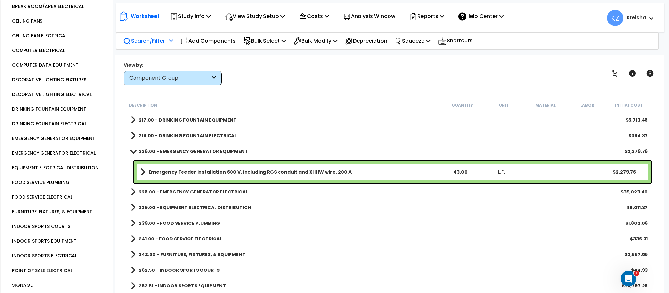
click at [178, 193] on b "228.00 - EMERGENCY GENERATOR ELECTRICAL" at bounding box center [193, 192] width 109 height 7
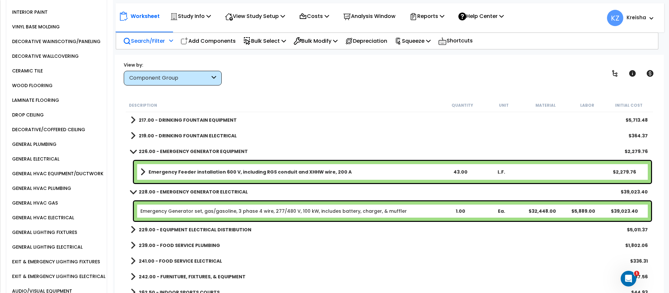
scroll to position [474, 0]
click at [57, 163] on div "GENERAL ELECTRICAL" at bounding box center [34, 160] width 49 height 8
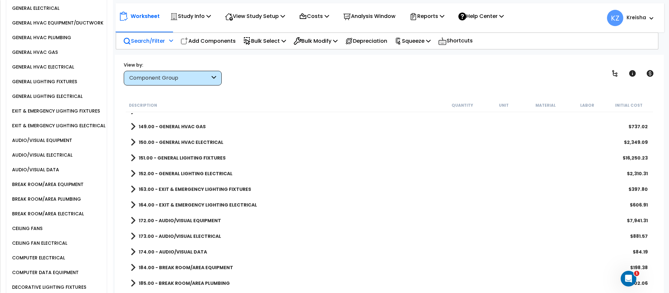
scroll to position [863, 0]
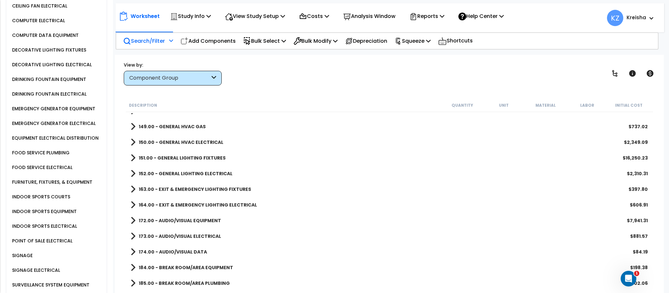
click at [74, 142] on div "EQUIPMENT ELECTRICAL DISTRIBUTION" at bounding box center [54, 138] width 88 height 8
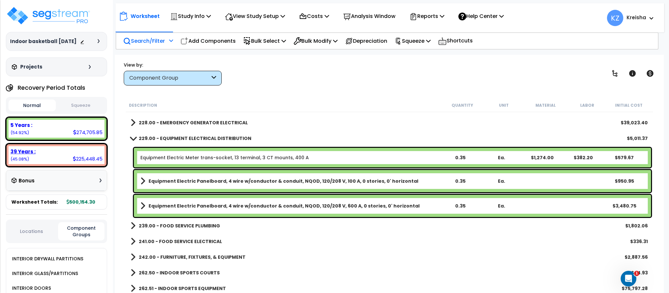
scroll to position [131, 0]
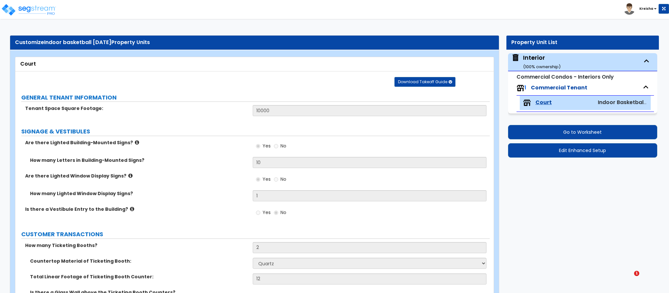
select select "4"
select select "2"
select select "7"
select select "1"
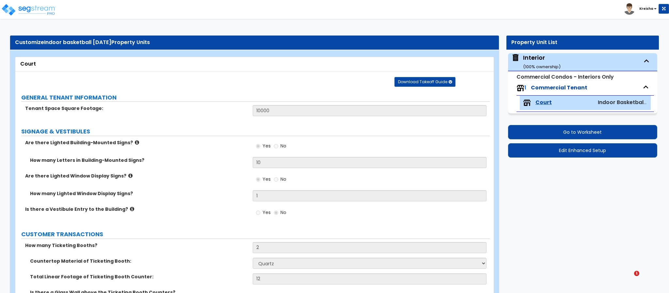
select select "4"
select select "2"
select select "1"
select select "3"
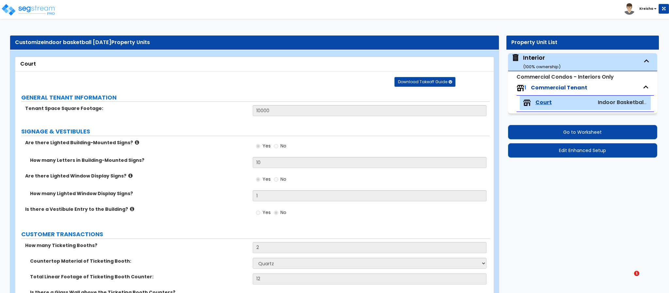
select select "2"
select select "1"
select select "2"
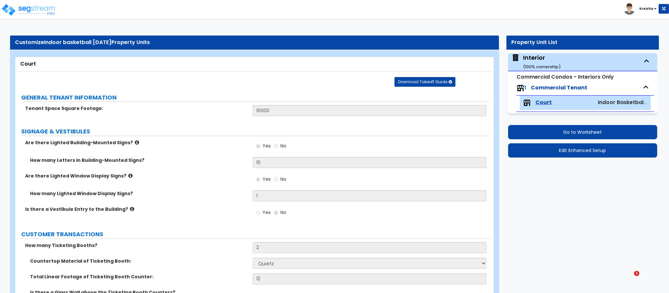
select select "2"
select select "1"
select select "2"
select select "1"
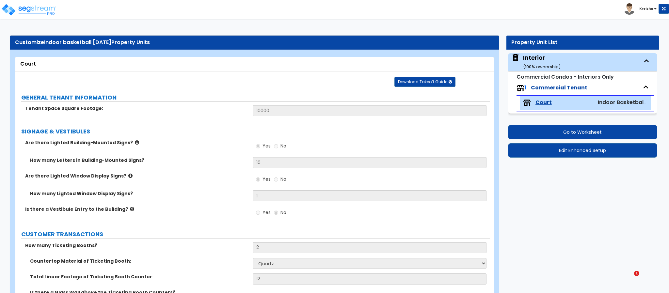
select select "2"
select select "1"
select select "3"
select select "1"
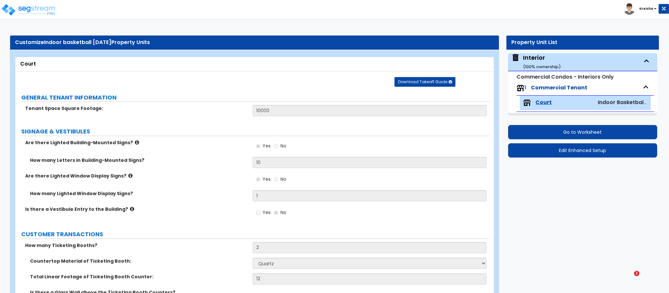
select select "2"
select select "1"
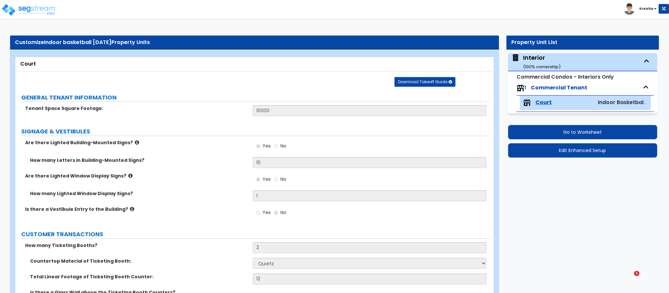
select select "2"
select select "3"
select select "1"
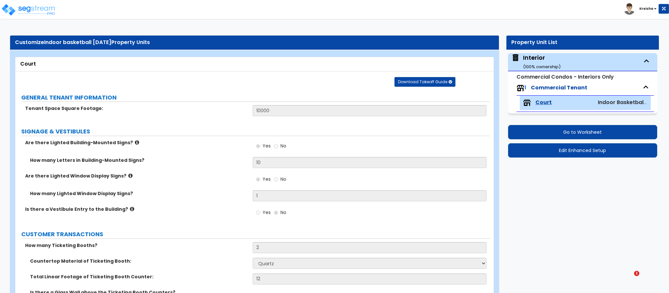
select select "1"
select select "7"
select select "1"
select select "2"
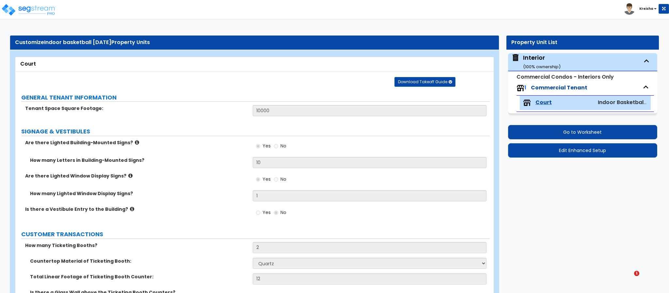
select select "1"
select select "2"
select select "1"
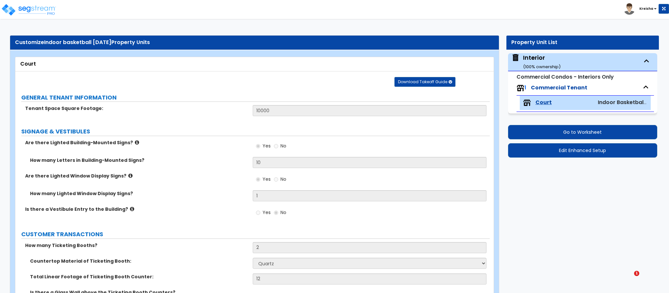
select select "1"
select select "4"
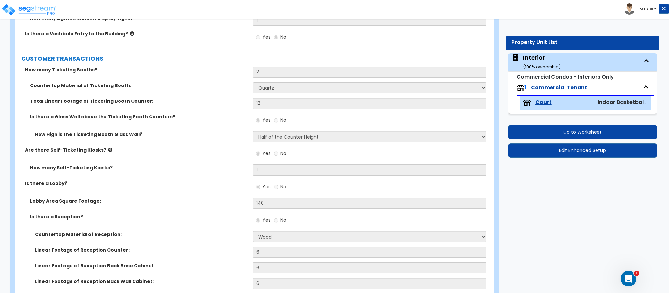
scroll to position [185, 0]
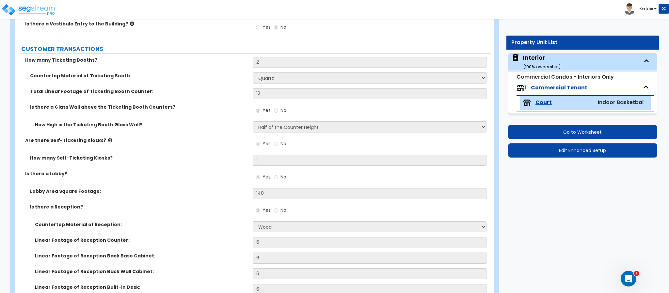
click at [179, 198] on div "Lobby Area Square Footage: 140" at bounding box center [252, 196] width 474 height 16
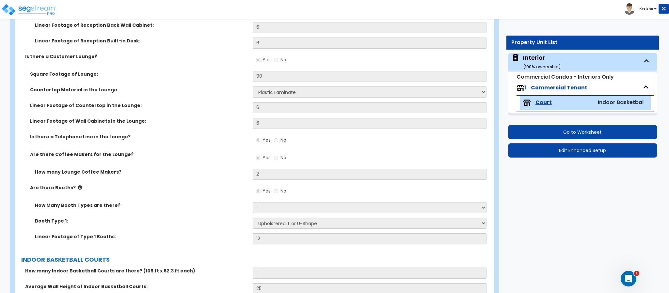
scroll to position [432, 0]
click at [223, 127] on div "Linear Footage of Wall Cabinets in the Lounge: 6" at bounding box center [252, 125] width 474 height 16
click at [226, 157] on label "Are there Coffee Makers for the Lounge?" at bounding box center [139, 154] width 218 height 7
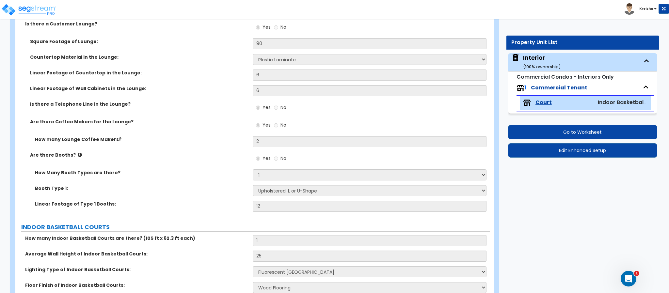
click at [171, 183] on div "How Many Booth Types are there? Please Choose One 1 2 3" at bounding box center [252, 177] width 474 height 16
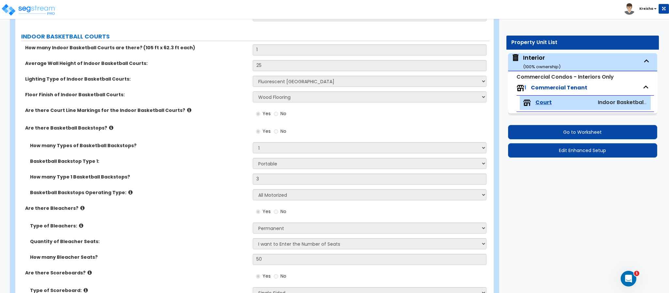
scroll to position [660, 0]
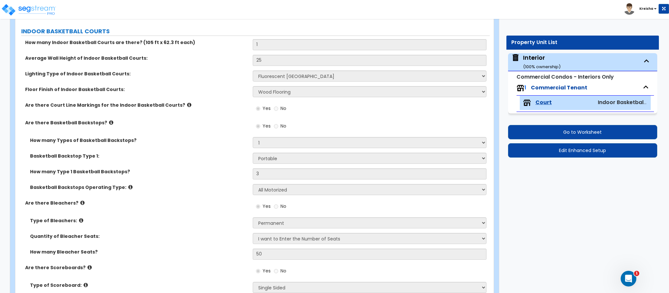
click at [202, 133] on div "Are there Basketball Backstops? Yes No" at bounding box center [252, 128] width 474 height 18
click at [245, 154] on label "Basketball Backstop Type 1:" at bounding box center [139, 156] width 218 height 7
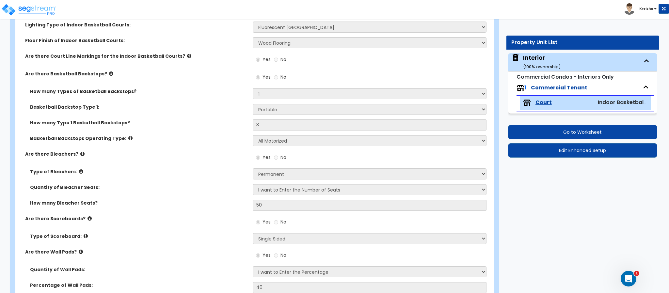
scroll to position [693, 0]
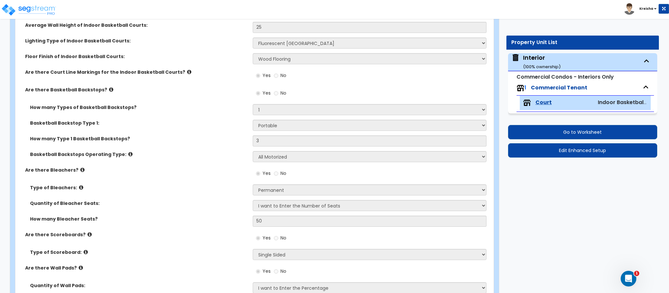
click at [140, 152] on label "Basketball Backstops Operating Type:" at bounding box center [139, 154] width 218 height 7
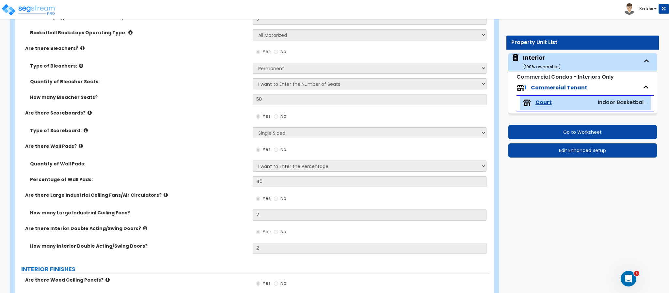
scroll to position [824, 0]
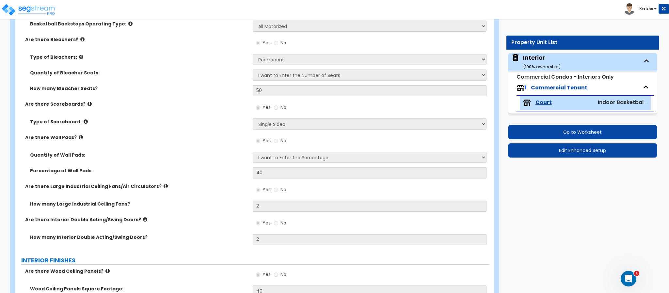
click at [111, 137] on label "Are there Wall Pads?" at bounding box center [136, 137] width 223 height 7
click at [101, 137] on label "Are there Wall Pads?" at bounding box center [136, 137] width 223 height 7
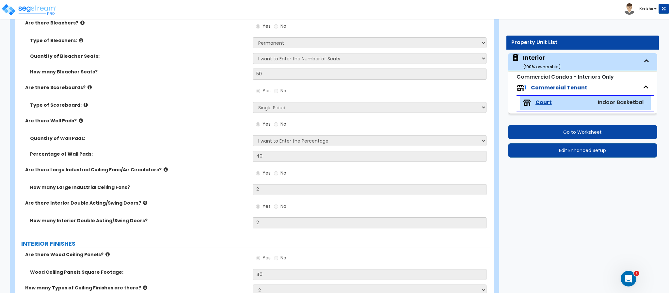
scroll to position [856, 0]
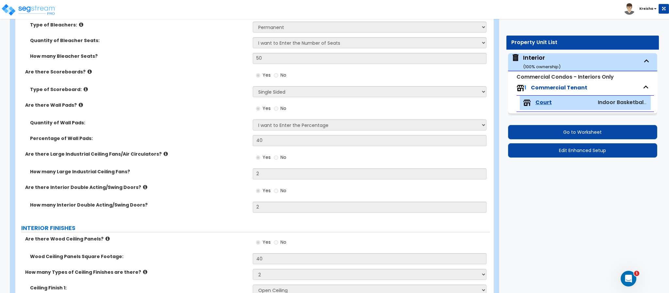
click at [166, 174] on label "How many Large Industrial Ceiling Fans?" at bounding box center [139, 171] width 218 height 7
click at [212, 164] on div "Are there Large Industrial Ceiling Fans/Air Circulators? Yes No" at bounding box center [252, 160] width 474 height 18
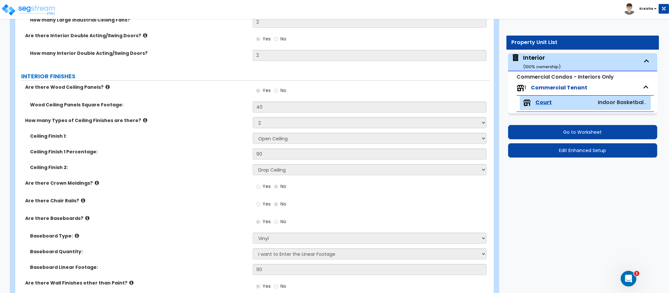
scroll to position [1052, 0]
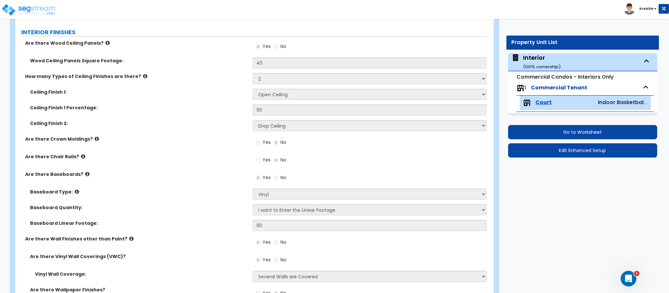
click at [232, 169] on div "Are there Chair Rails? Yes No" at bounding box center [252, 162] width 474 height 18
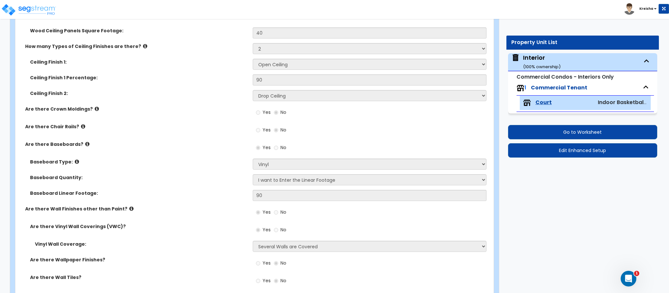
scroll to position [1117, 0]
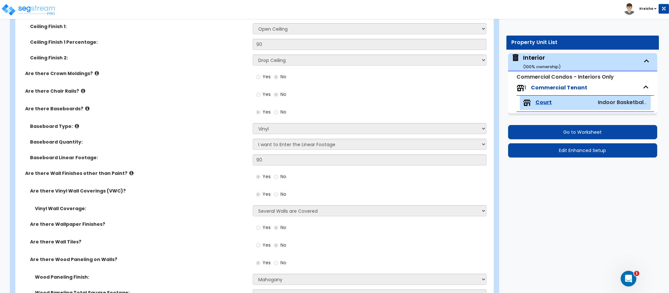
click at [118, 127] on label "Baseboard Type:" at bounding box center [139, 126] width 218 height 7
click at [185, 186] on div "Are there Wall Finishes other than Paint? Yes No" at bounding box center [252, 179] width 474 height 18
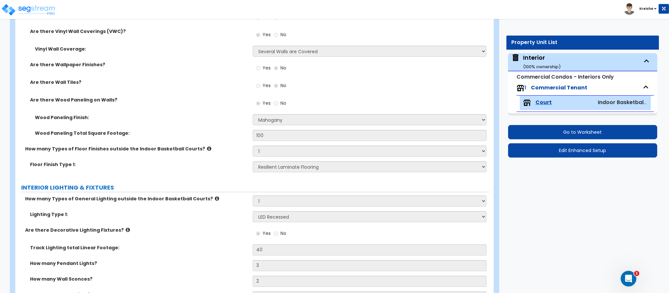
scroll to position [1345, 0]
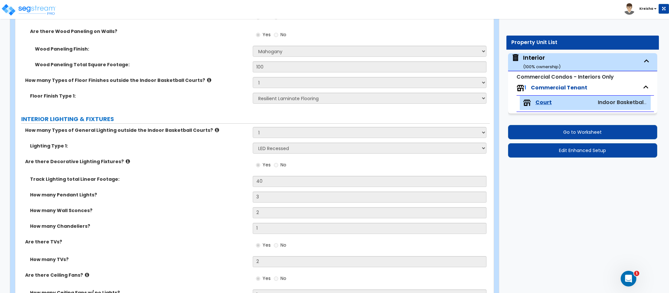
click at [127, 172] on div "Are there Decorative Lighting Fixtures? Yes No" at bounding box center [252, 167] width 474 height 18
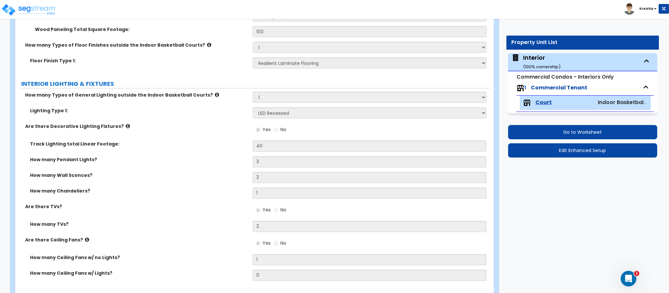
scroll to position [1411, 0]
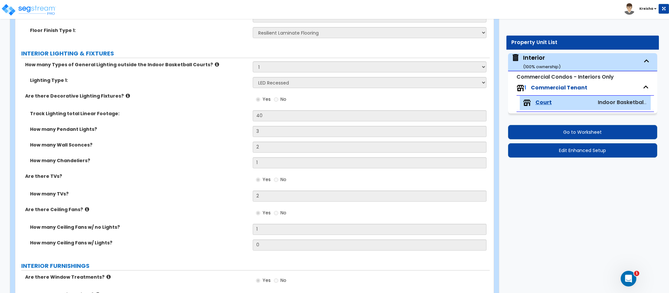
click at [186, 171] on div "How many Chandeliers? 1" at bounding box center [252, 165] width 474 height 16
click at [163, 209] on label "Are there Ceiling Fans?" at bounding box center [136, 209] width 223 height 7
click at [193, 180] on div "Are there TVs? Yes No" at bounding box center [252, 182] width 474 height 18
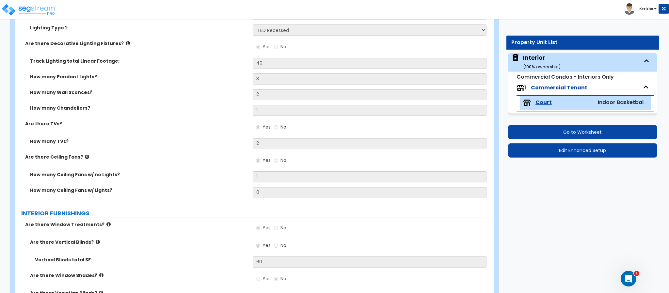
scroll to position [1509, 0]
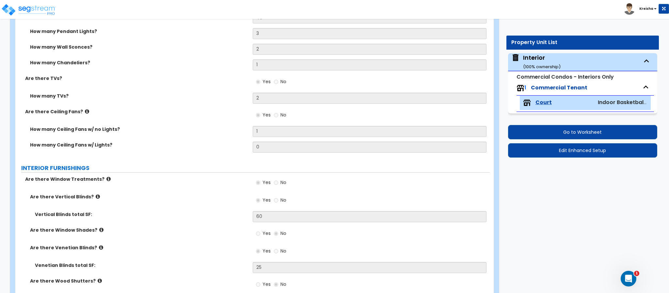
click at [193, 180] on label "Are there Window Treatments?" at bounding box center [136, 179] width 223 height 7
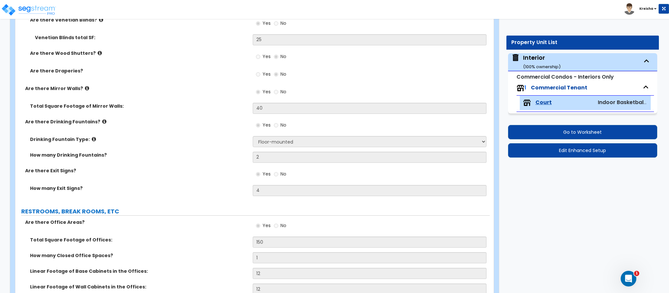
scroll to position [1737, 0]
click at [211, 185] on label "How many Exit Signs?" at bounding box center [139, 188] width 218 height 7
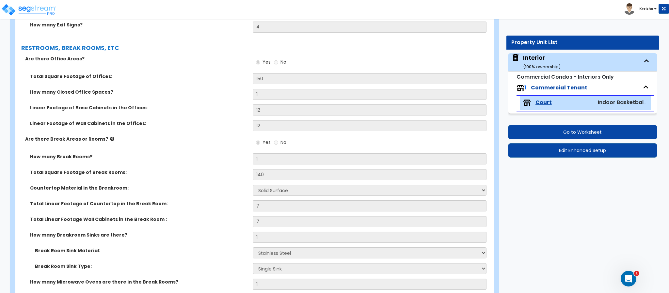
scroll to position [1900, 0]
click at [203, 137] on label "Are there Break Areas or Rooms?" at bounding box center [136, 138] width 223 height 7
click at [113, 150] on div "Are there Break Areas or Rooms? Yes No" at bounding box center [252, 144] width 474 height 18
click at [158, 164] on div "How many Break Rooms? 1" at bounding box center [252, 161] width 474 height 16
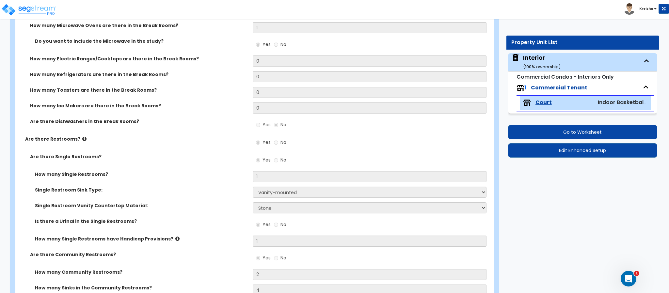
scroll to position [2194, 0]
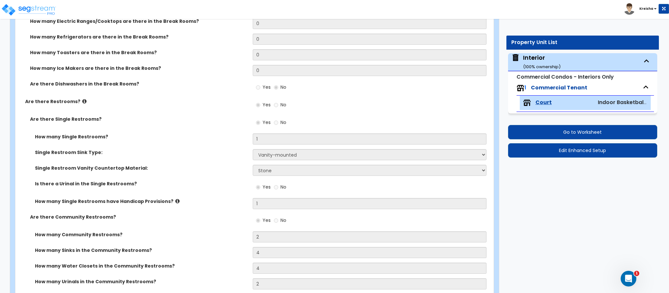
click at [168, 131] on div "Are there Single Restrooms? Yes No" at bounding box center [252, 125] width 474 height 18
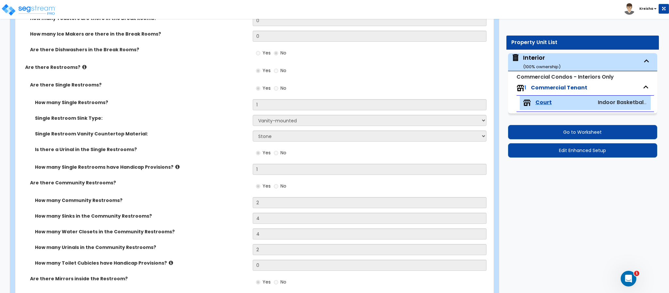
scroll to position [2259, 0]
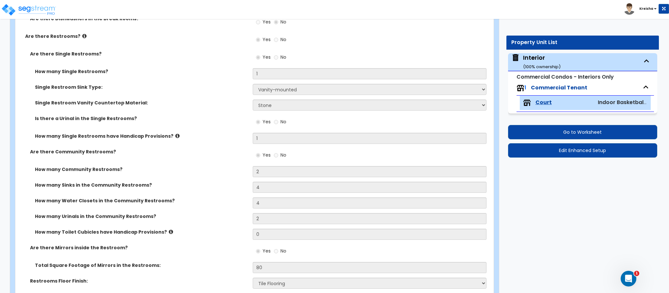
click at [176, 161] on div "Are there Community Restrooms? Yes No" at bounding box center [252, 157] width 474 height 18
click at [170, 163] on div "Are there Community Restrooms? Yes No" at bounding box center [252, 157] width 474 height 18
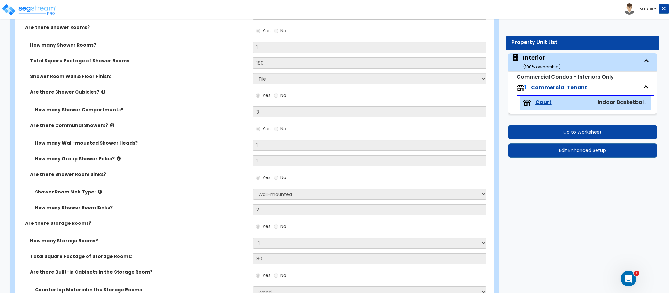
scroll to position [2651, 0]
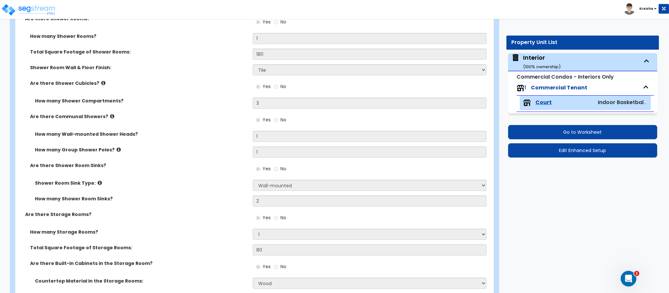
click at [184, 181] on label "Shower Room Sink Type:" at bounding box center [141, 183] width 213 height 7
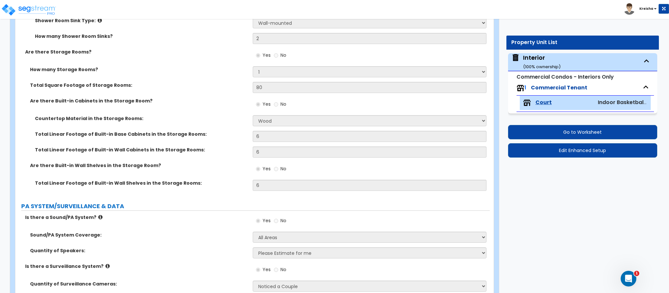
scroll to position [2813, 0]
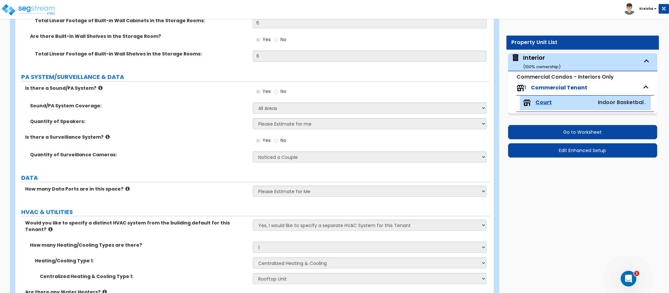
scroll to position [2944, 0]
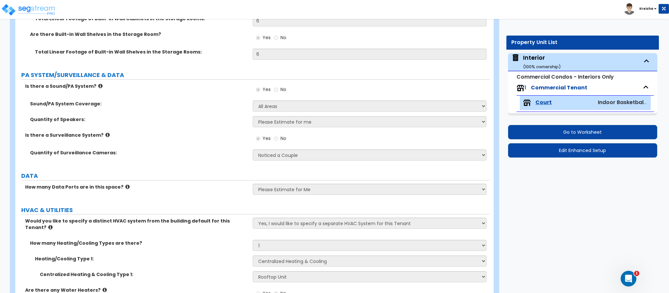
click at [204, 165] on div "Quantity of Surveillance Cameras: Please Choose an Approximation Barely Noticed…" at bounding box center [252, 157] width 474 height 16
click at [196, 173] on label "DATA" at bounding box center [255, 176] width 468 height 8
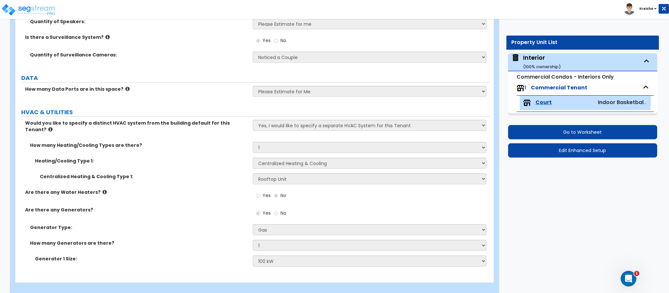
click at [196, 158] on label "Heating/Cooling Type 1:" at bounding box center [141, 161] width 213 height 7
drag, startPoint x: 97, startPoint y: 117, endPoint x: 119, endPoint y: 118, distance: 22.2
click at [169, 173] on label "Centralized Heating & Cooling Type 1:" at bounding box center [144, 176] width 208 height 7
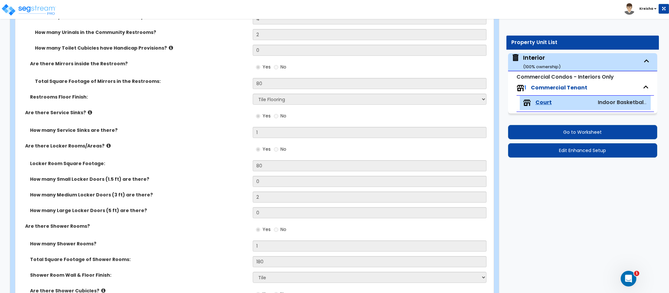
click at [221, 120] on div "Are there Service Sinks? Yes No" at bounding box center [252, 118] width 474 height 18
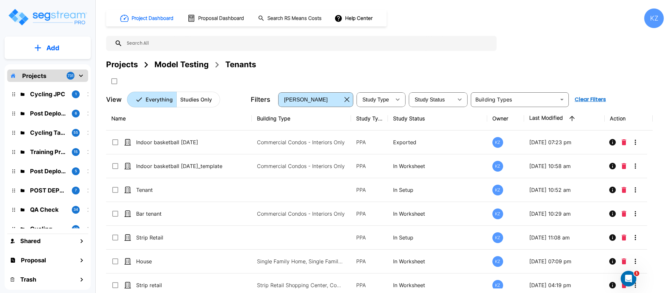
click at [574, 42] on div "Project Dashboard Proposal Dashboard Search RS Means Costs Help Center KZ Proje…" at bounding box center [384, 57] width 557 height 99
click at [286, 69] on div "Projects Model Testing Tenants" at bounding box center [384, 65] width 557 height 12
click at [60, 55] on button "Add" at bounding box center [48, 48] width 86 height 19
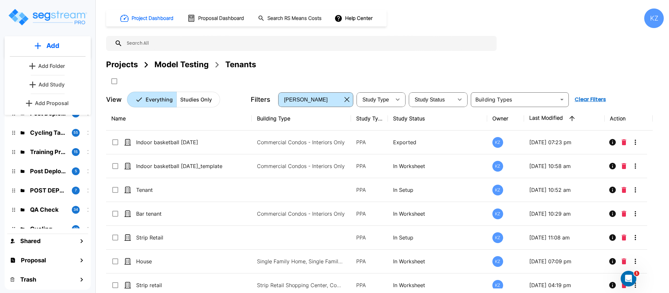
click at [53, 83] on p "Add Study" at bounding box center [52, 85] width 26 height 8
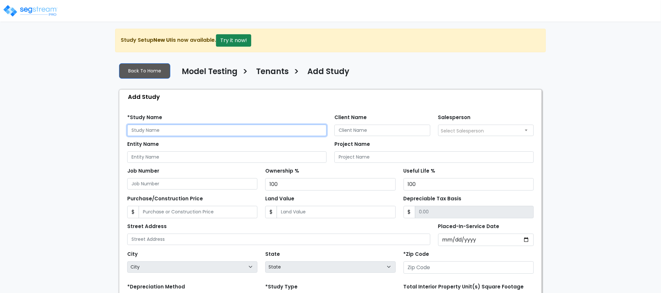
click at [157, 128] on input "text" at bounding box center [226, 130] width 199 height 11
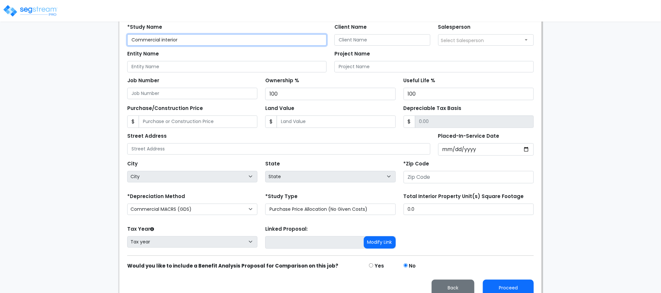
scroll to position [103, 0]
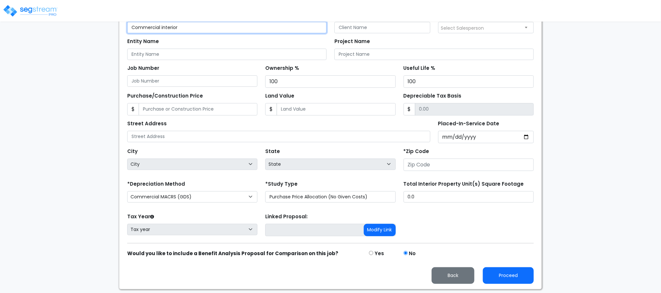
type input "Commercial interior"
click at [442, 141] on input "Placed-In-Service Date" at bounding box center [486, 137] width 96 height 12
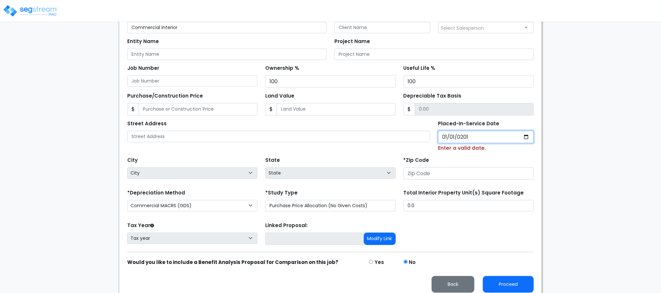
type input "[DATE]"
select select "2019"
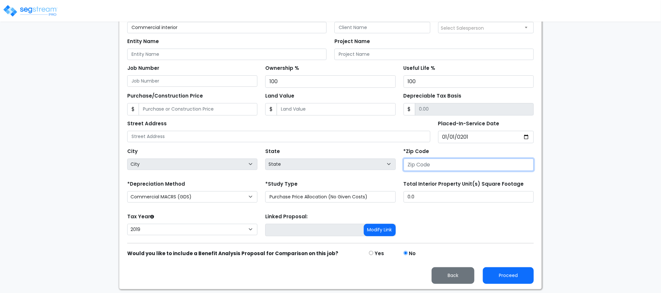
click at [441, 170] on input "number" at bounding box center [469, 165] width 130 height 12
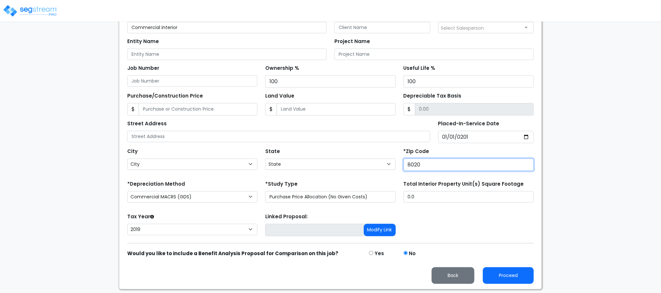
type input "80206"
select select "CO"
type input "80206"
click at [445, 205] on div "Total Interior Property Unit(s) Square Footage 0.0" at bounding box center [469, 192] width 138 height 26
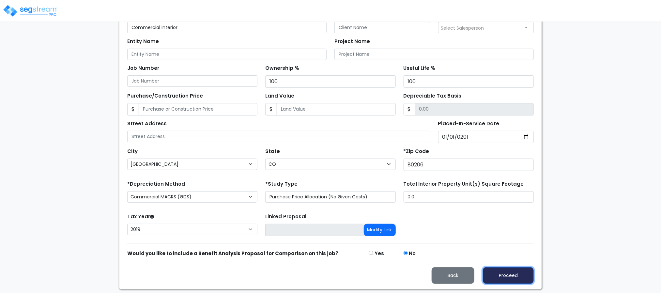
click at [495, 272] on button "Proceed" at bounding box center [508, 275] width 51 height 17
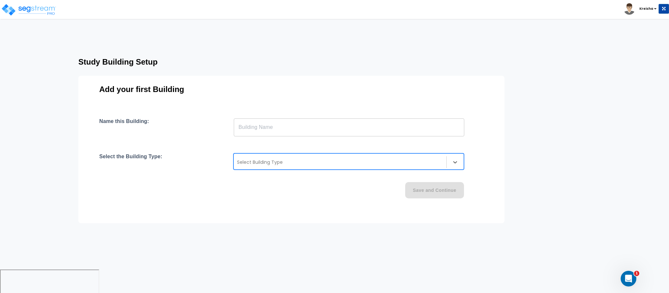
click at [422, 164] on div at bounding box center [340, 162] width 206 height 8
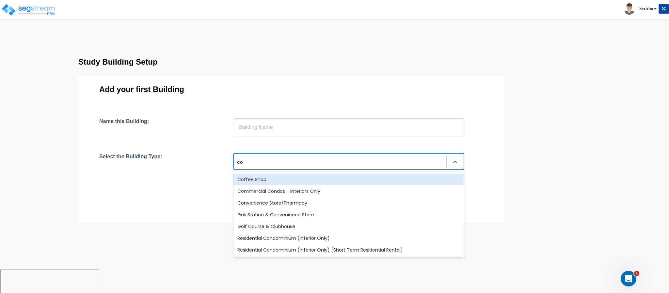
type input "com"
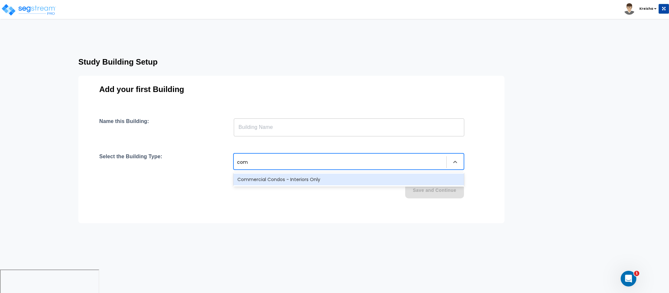
click at [394, 179] on div "Commercial Condos - Interiors Only" at bounding box center [348, 180] width 230 height 12
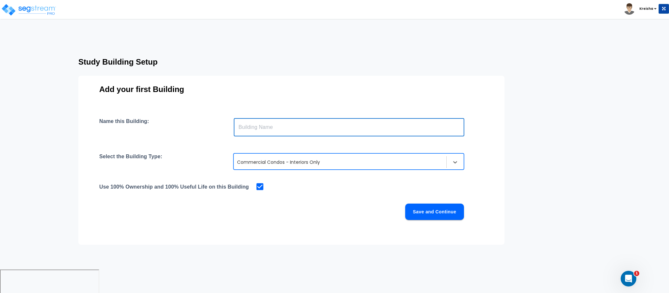
click at [346, 126] on input "text" at bounding box center [349, 127] width 230 height 18
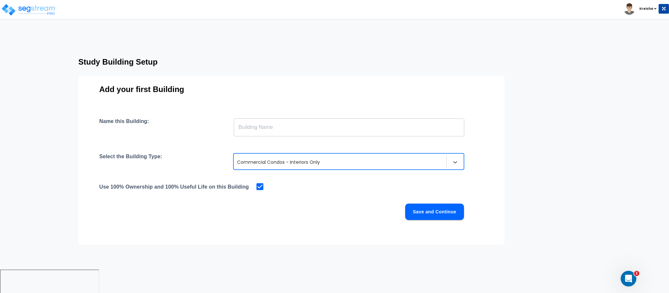
click at [320, 183] on div "Use 100% Ownership and 100% Useful Life on this Building" at bounding box center [291, 186] width 384 height 9
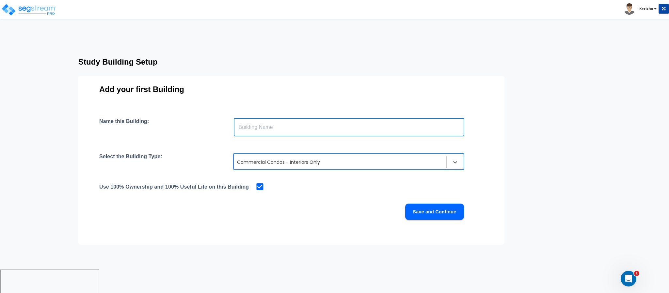
click at [367, 121] on input "text" at bounding box center [349, 127] width 230 height 18
type input "interior"
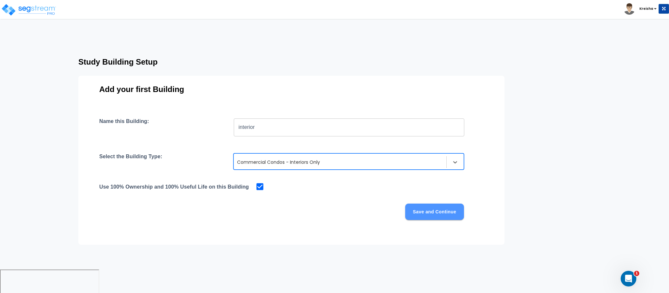
click at [417, 206] on button "Save and Continue" at bounding box center [434, 212] width 59 height 16
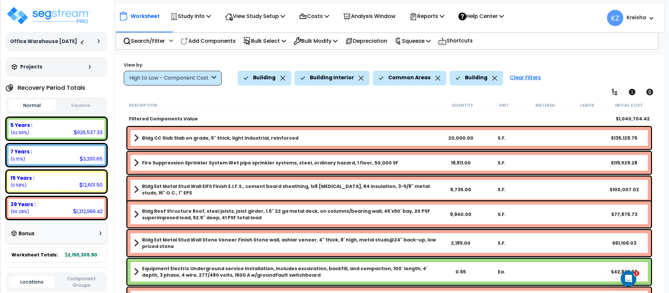
drag, startPoint x: 568, startPoint y: 64, endPoint x: 400, endPoint y: 98, distance: 171.4
click at [568, 64] on div "View by: High to Low - Component Cost High to Low - Component Cost" at bounding box center [388, 73] width 535 height 24
click at [507, 81] on div "Clear Filters" at bounding box center [525, 78] width 38 height 14
click at [520, 80] on div "View by: High to Low - Component Cost High to Low - Component Cost" at bounding box center [388, 73] width 535 height 24
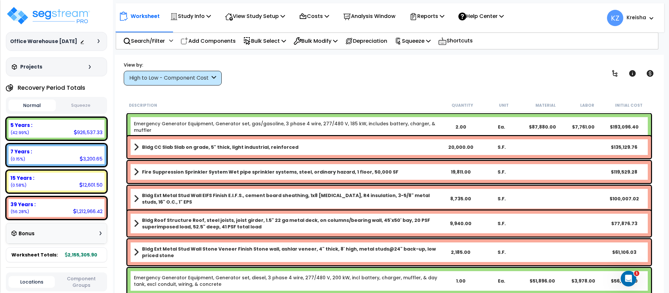
click at [525, 68] on div "View by: High to Low - Component Cost High to Low - Component Cost" at bounding box center [388, 73] width 535 height 24
click at [442, 15] on p "Reports" at bounding box center [426, 16] width 35 height 9
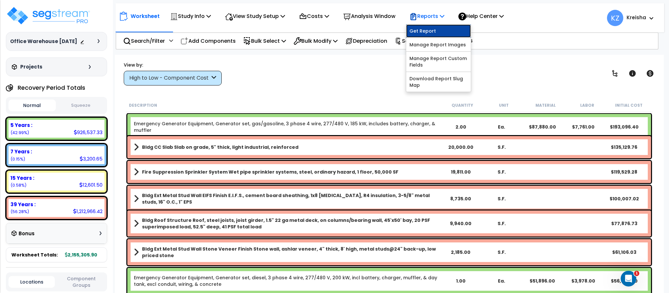
click at [439, 33] on link "Get Report" at bounding box center [438, 30] width 65 height 13
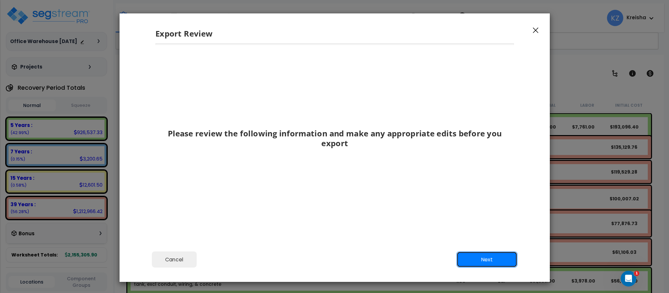
click at [490, 254] on button "Next" at bounding box center [486, 260] width 61 height 16
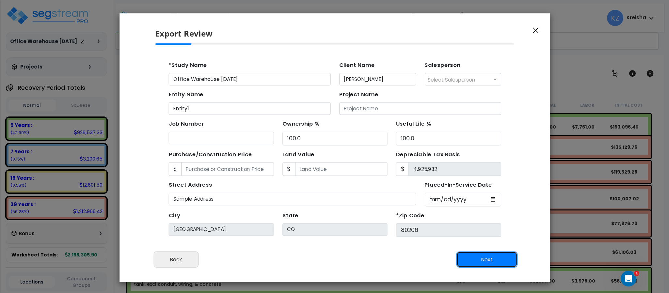
click at [483, 262] on button "Next" at bounding box center [486, 260] width 61 height 16
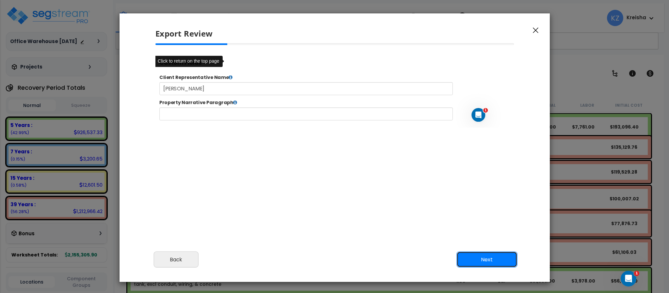
click at [478, 260] on button "Next" at bounding box center [486, 260] width 61 height 16
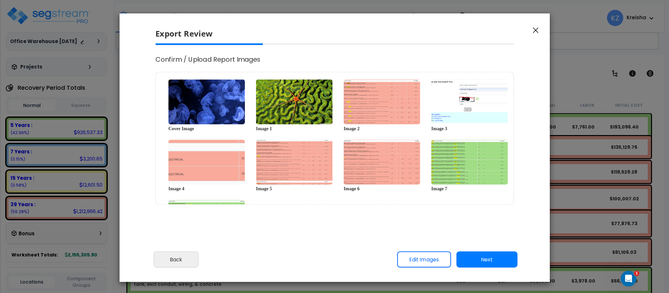
select select "2019"
click at [427, 266] on link "Edit Images" at bounding box center [424, 260] width 54 height 16
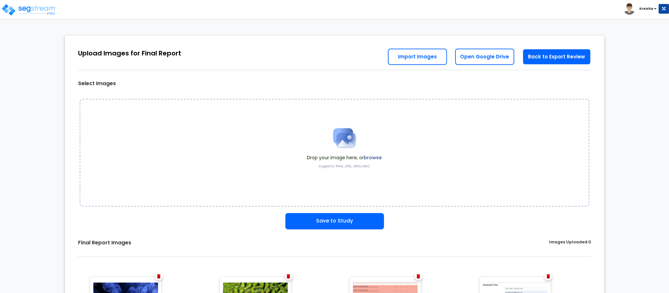
click at [343, 161] on span "Drop your image here, or browse" at bounding box center [344, 157] width 75 height 7
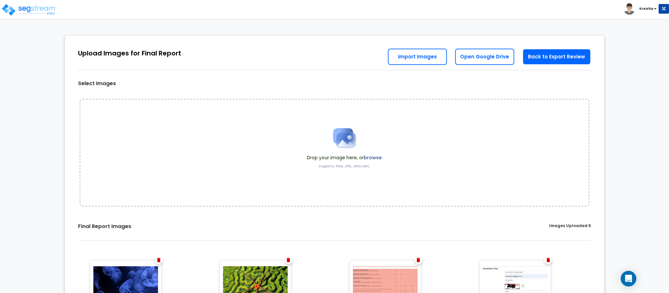
click at [351, 147] on img at bounding box center [344, 138] width 33 height 33
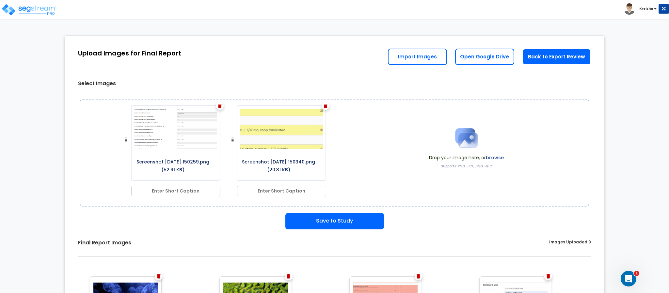
click at [178, 191] on input "text" at bounding box center [175, 191] width 89 height 10
type input "CAPTION-3"
click at [208, 224] on div "Save to Study" at bounding box center [334, 221] width 529 height 16
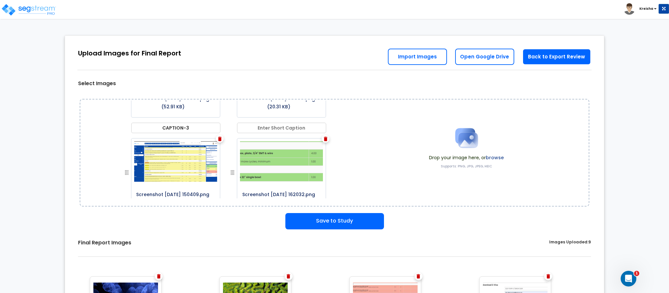
scroll to position [65, 0]
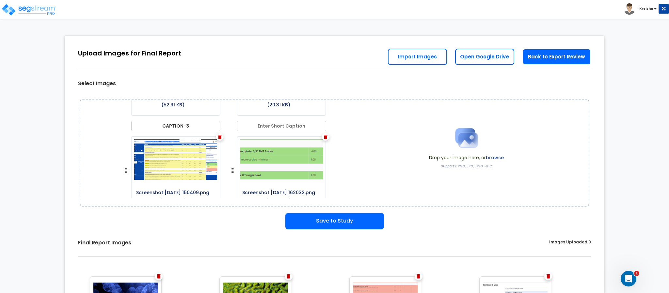
click at [288, 126] on input "text" at bounding box center [281, 126] width 89 height 10
type input "CAPTION-4"
click at [252, 225] on div "Save to Study" at bounding box center [334, 221] width 529 height 16
click at [316, 215] on button "Save to Study" at bounding box center [334, 221] width 99 height 16
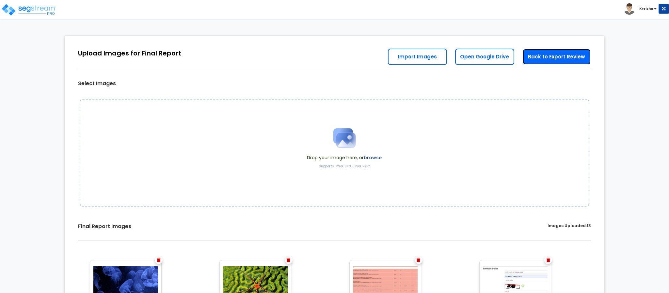
click at [547, 59] on link "Back to Export Review" at bounding box center [556, 57] width 69 height 16
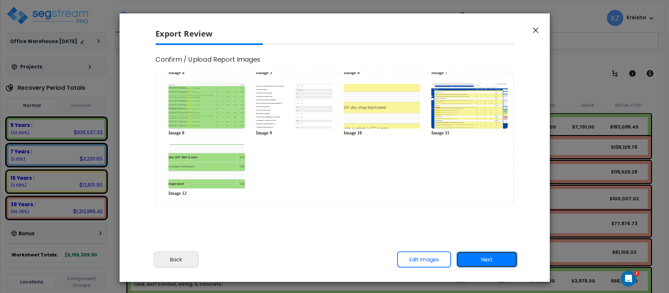
click at [489, 261] on button "Next" at bounding box center [486, 260] width 61 height 16
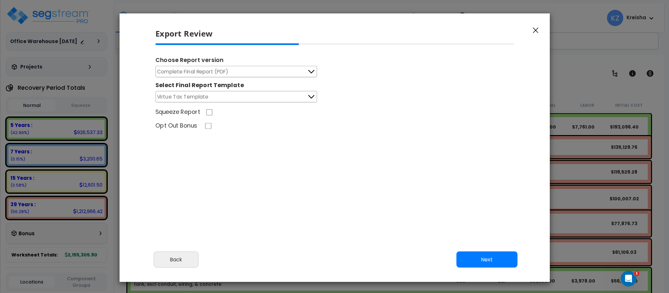
click at [532, 30] on icon "button" at bounding box center [535, 30] width 6 height 6
click at [535, 30] on icon "button" at bounding box center [535, 31] width 6 height 6
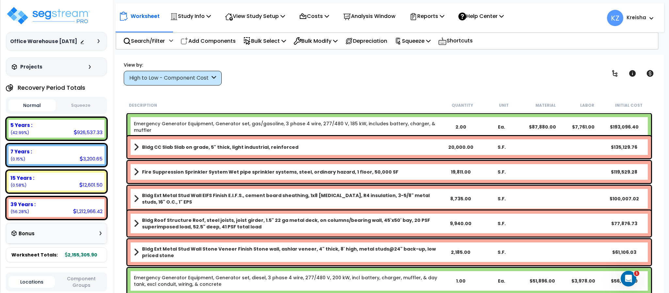
click at [443, 74] on div "View by: High to Low - Component Cost High to Low - Component Cost" at bounding box center [388, 73] width 535 height 24
click at [416, 38] on p "Squeeze" at bounding box center [412, 41] width 36 height 9
click at [419, 53] on link "Squeeze" at bounding box center [423, 55] width 65 height 13
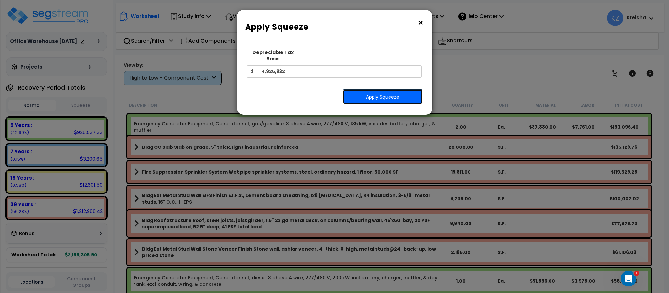
click at [380, 89] on button "Apply Squeeze" at bounding box center [383, 96] width 80 height 15
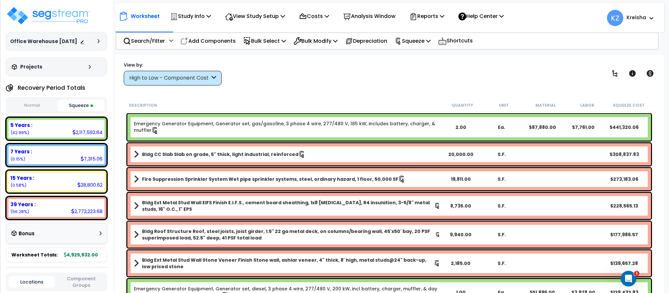
click at [164, 76] on div "High to Low - Component Cost" at bounding box center [169, 78] width 81 height 8
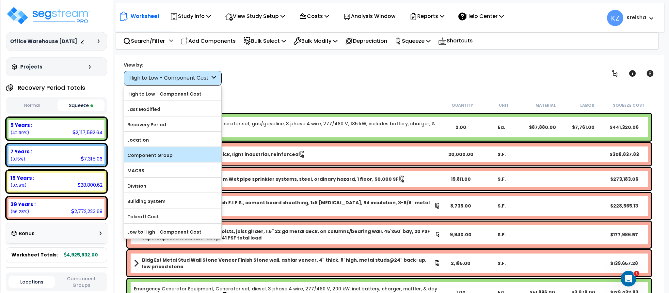
click at [167, 152] on label "Component Group" at bounding box center [172, 155] width 97 height 10
click at [175, 156] on label "Component Group" at bounding box center [172, 155] width 97 height 10
click at [0, 0] on input "Component Group" at bounding box center [0, 0] width 0 height 0
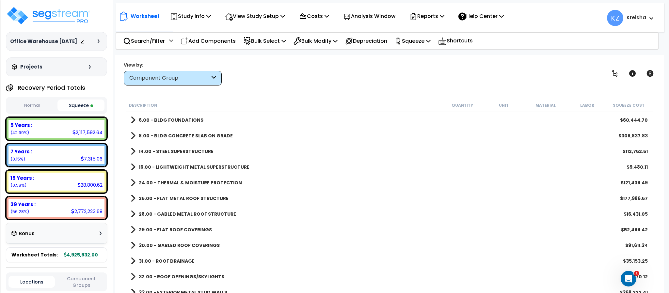
click at [380, 73] on div "View by: Component Group High to Low - Component Cost" at bounding box center [388, 73] width 535 height 24
click at [613, 72] on icon at bounding box center [614, 73] width 8 height 8
click at [613, 72] on icon at bounding box center [614, 73] width 5 height 7
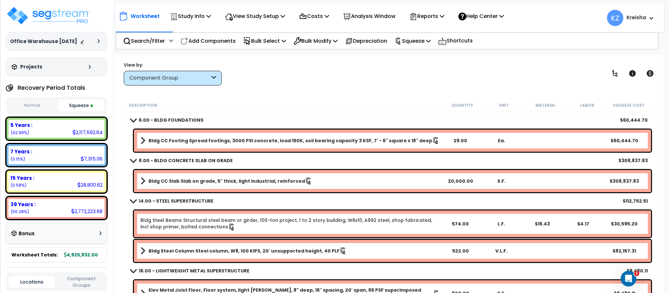
click at [457, 89] on div "Worksheet Study Info Study Setup Add Property Unit Template study Clone study KZ" at bounding box center [389, 201] width 548 height 293
click at [460, 140] on div "29.00" at bounding box center [460, 140] width 40 height 7
click at [465, 55] on div "We are Building your Study. So please grab a coffee and let us do the heavy lif…" at bounding box center [334, 42] width 669 height 26
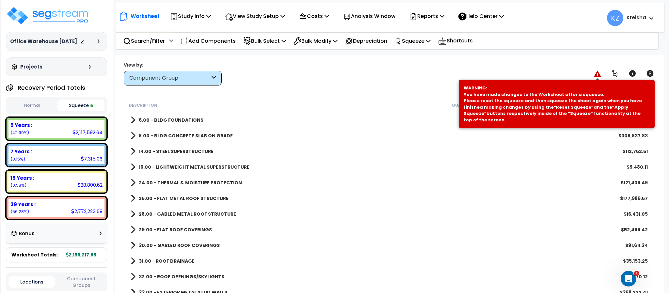
click at [593, 71] on icon at bounding box center [596, 73] width 7 height 6
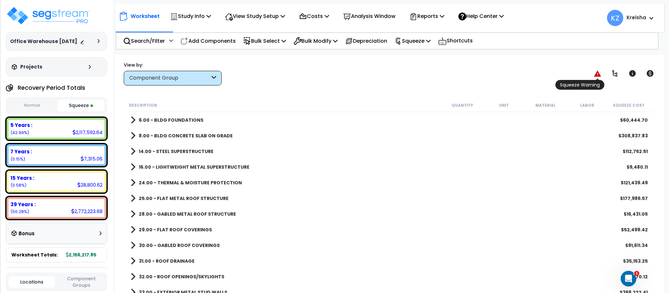
click at [595, 71] on icon at bounding box center [596, 73] width 7 height 6
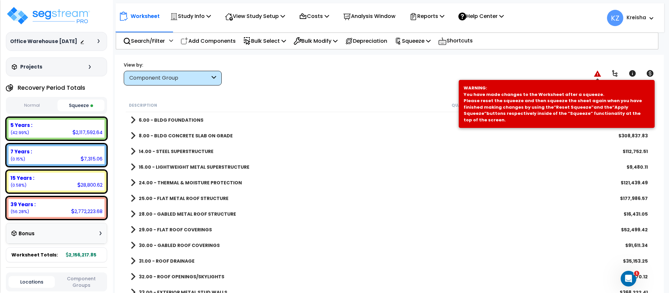
click at [595, 71] on icon at bounding box center [596, 73] width 7 height 6
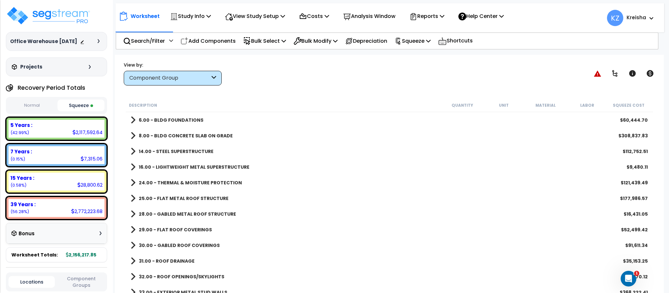
click at [439, 86] on div "Worksheet Study Info Study Setup Add Property Unit Template study Clone study KZ" at bounding box center [389, 201] width 548 height 293
click at [613, 71] on icon at bounding box center [614, 73] width 8 height 8
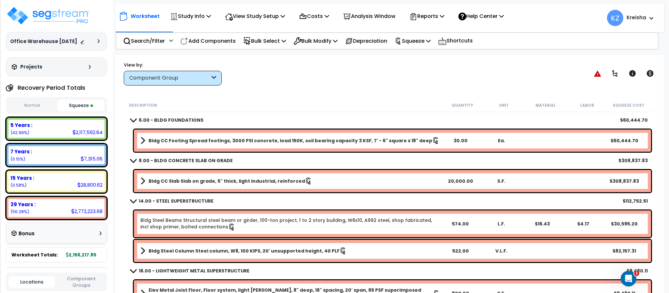
click at [452, 88] on div "Worksheet Study Info Study Setup Add Property Unit Template study Clone study KZ" at bounding box center [389, 201] width 548 height 293
click at [598, 73] on icon at bounding box center [596, 73] width 7 height 6
click at [598, 74] on icon at bounding box center [596, 73] width 7 height 6
click at [568, 60] on div "Worksheet Study Info Study Setup Add Property Unit Template study Clone study KZ" at bounding box center [389, 201] width 548 height 293
